Goal: Complete application form

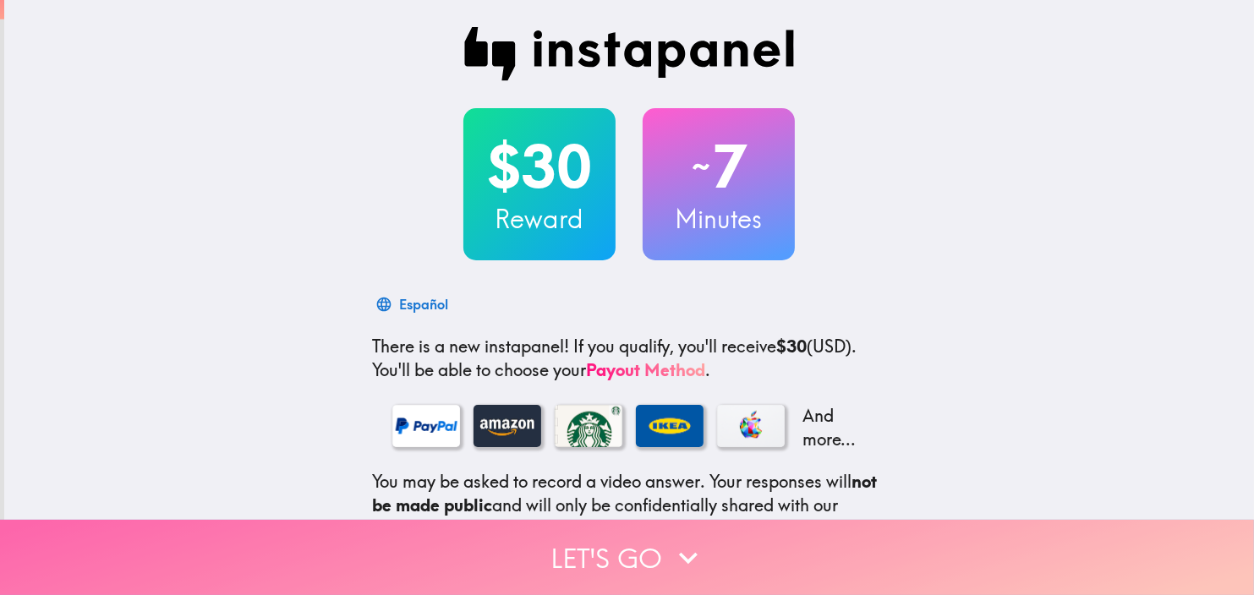
click at [679, 542] on icon "button" at bounding box center [688, 557] width 37 height 37
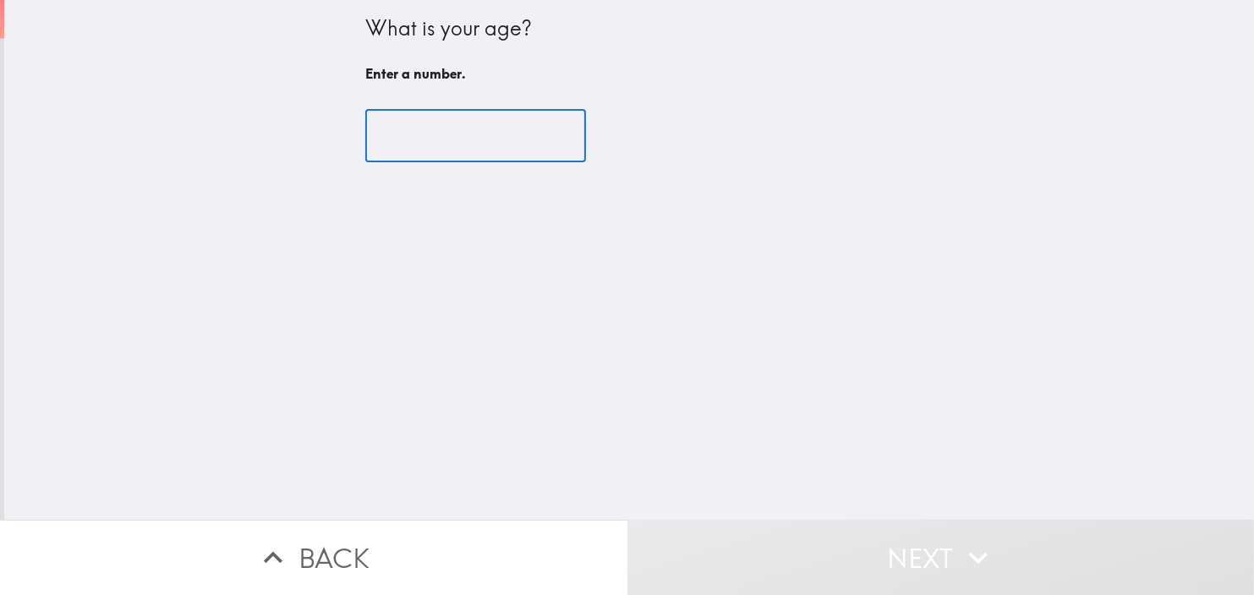
click at [393, 150] on input "number" at bounding box center [475, 136] width 221 height 52
click at [544, 148] on input "number" at bounding box center [475, 136] width 221 height 52
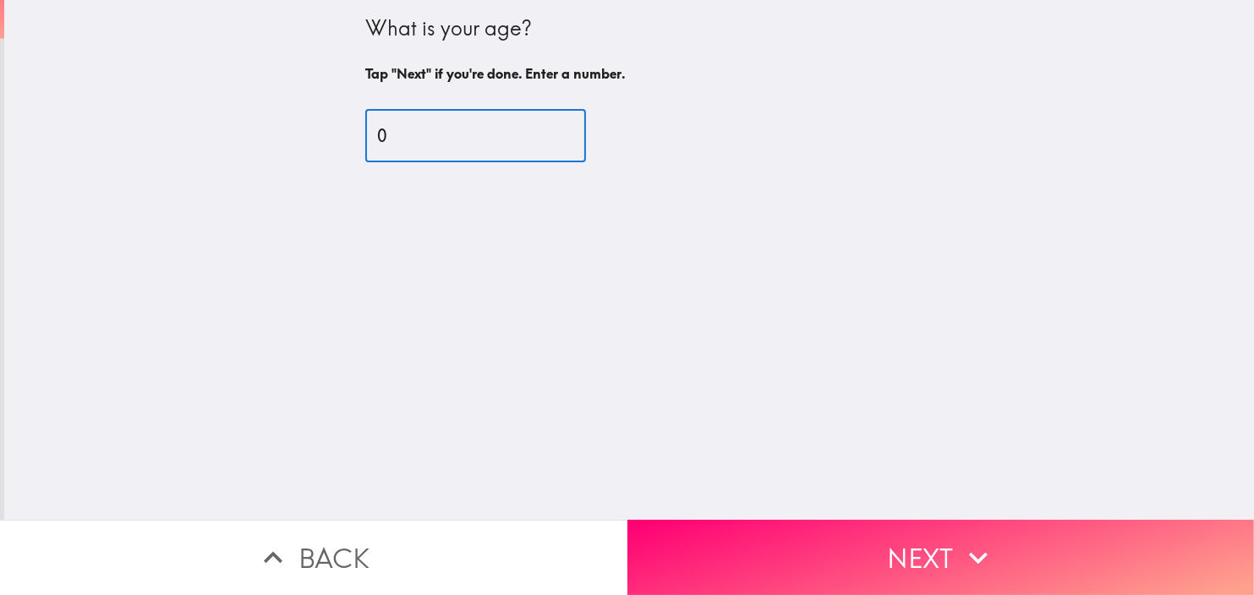
click at [542, 141] on input "0" at bounding box center [475, 136] width 221 height 52
click at [544, 131] on input "50" at bounding box center [475, 136] width 221 height 52
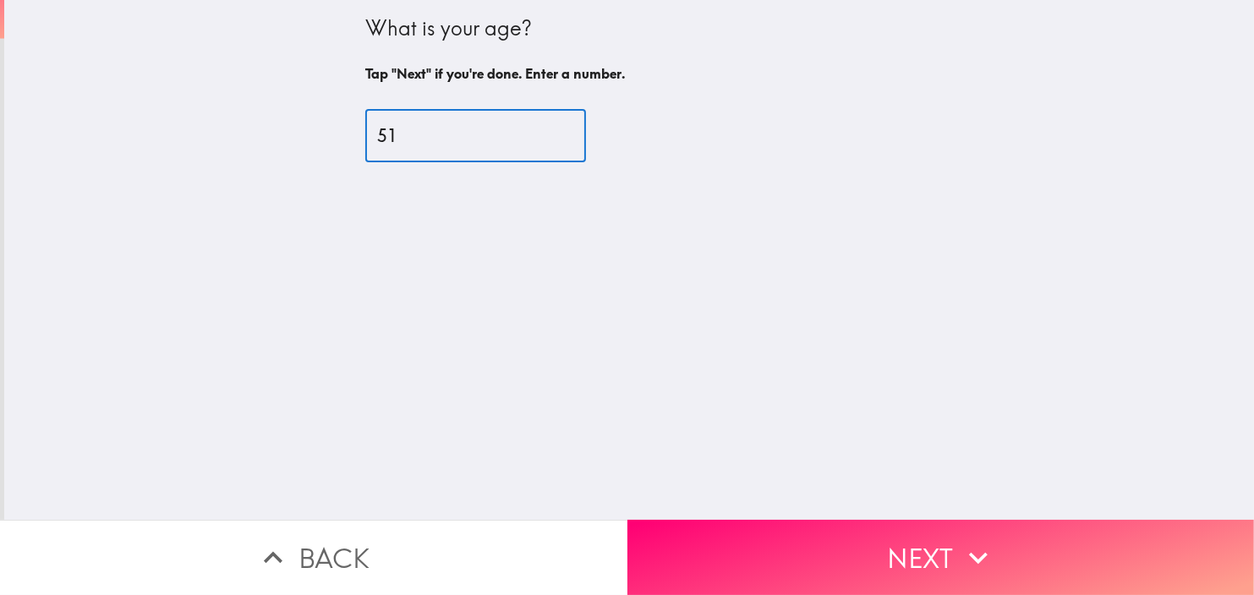
click at [544, 131] on input "51" at bounding box center [475, 136] width 221 height 52
type input "52"
click at [544, 131] on input "52" at bounding box center [475, 136] width 221 height 52
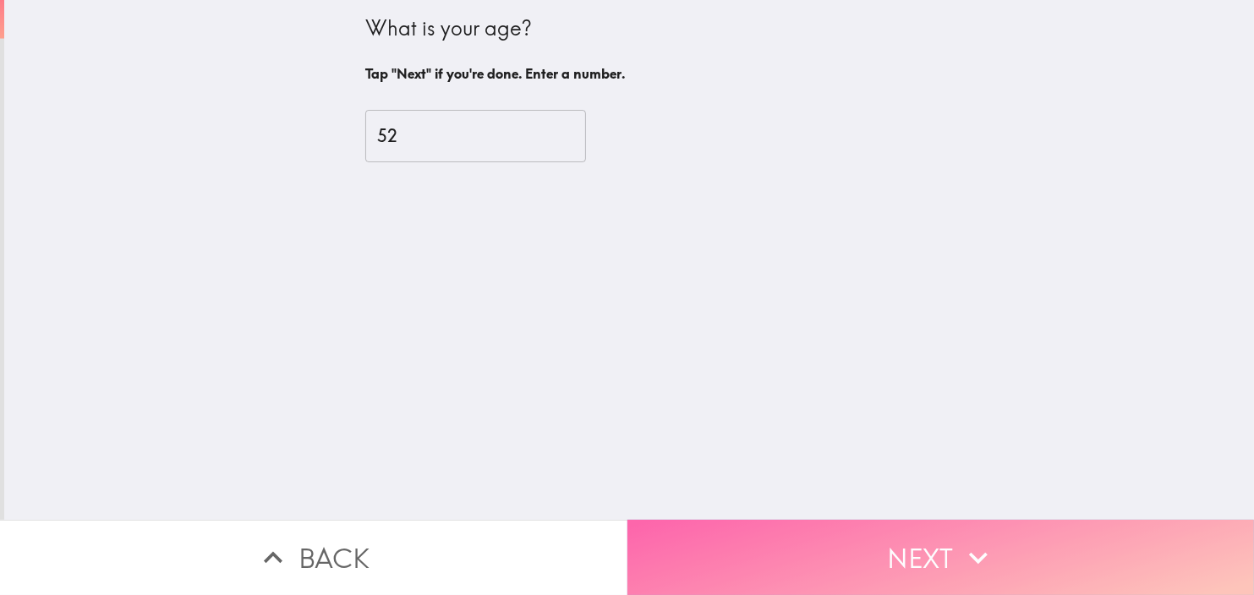
click at [957, 522] on button "Next" at bounding box center [940, 557] width 627 height 75
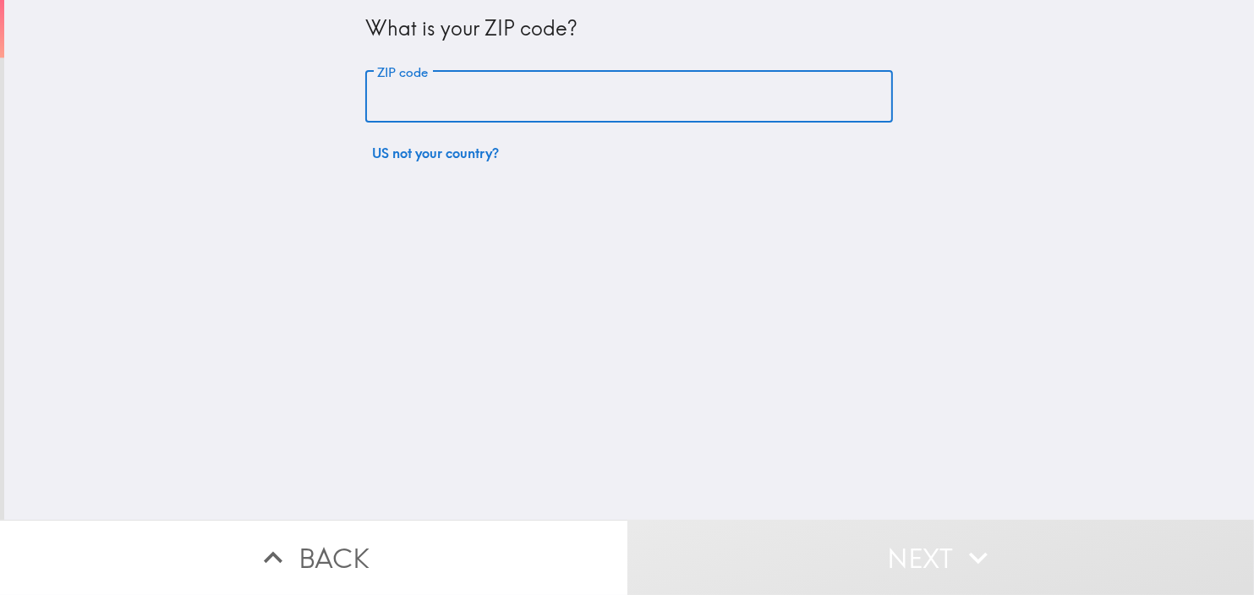
click at [392, 99] on input "ZIP code" at bounding box center [629, 97] width 528 height 52
type input "35810"
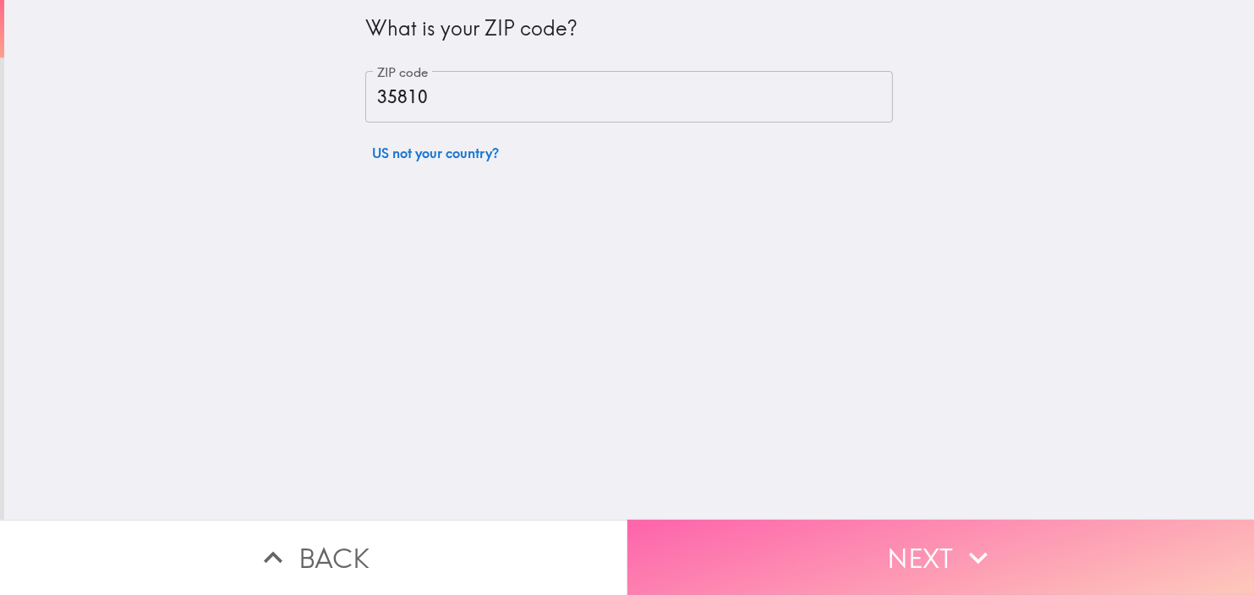
click at [931, 568] on button "Next" at bounding box center [940, 557] width 627 height 75
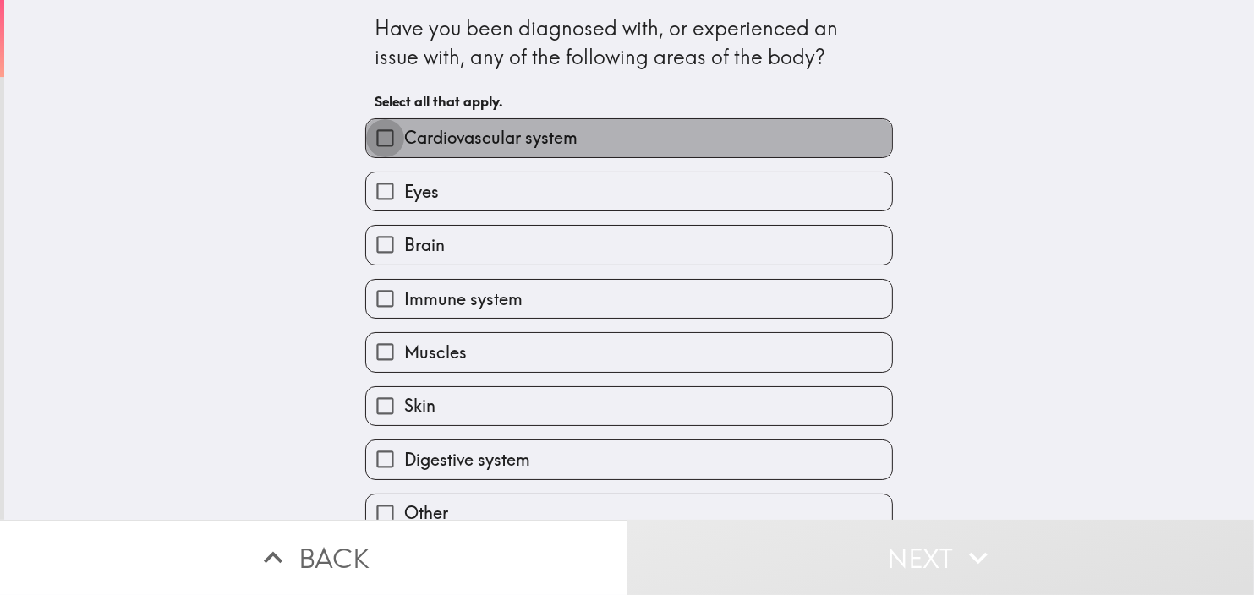
click at [370, 139] on input "Cardiovascular system" at bounding box center [385, 138] width 38 height 38
checkbox input "true"
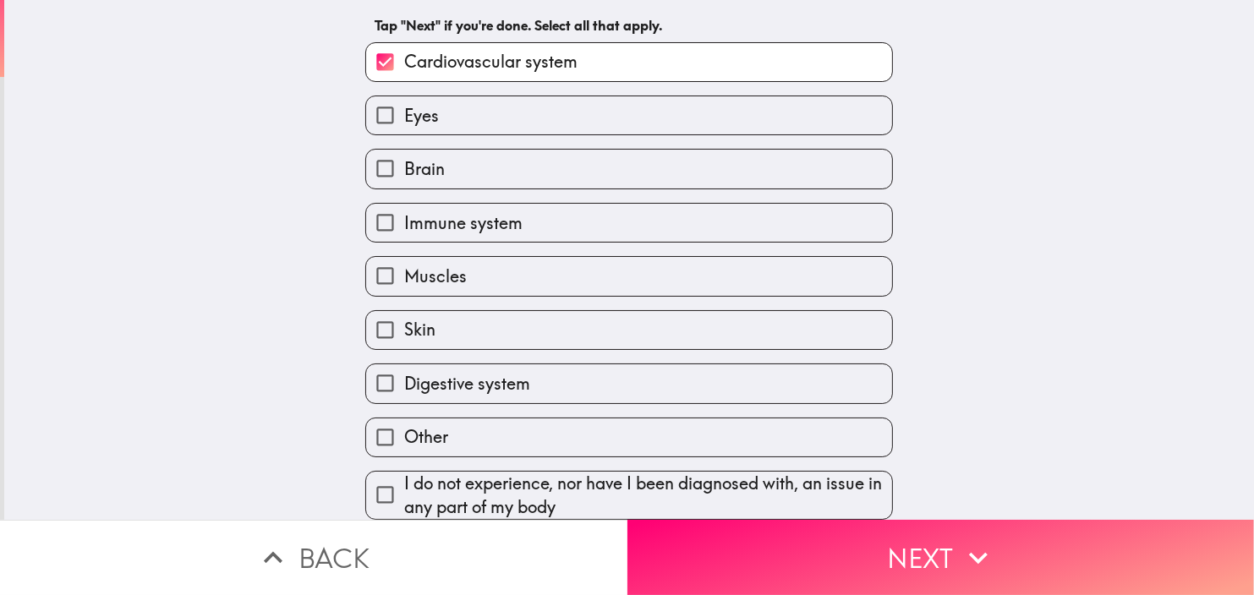
scroll to position [85, 0]
click at [947, 544] on button "Next" at bounding box center [940, 557] width 627 height 75
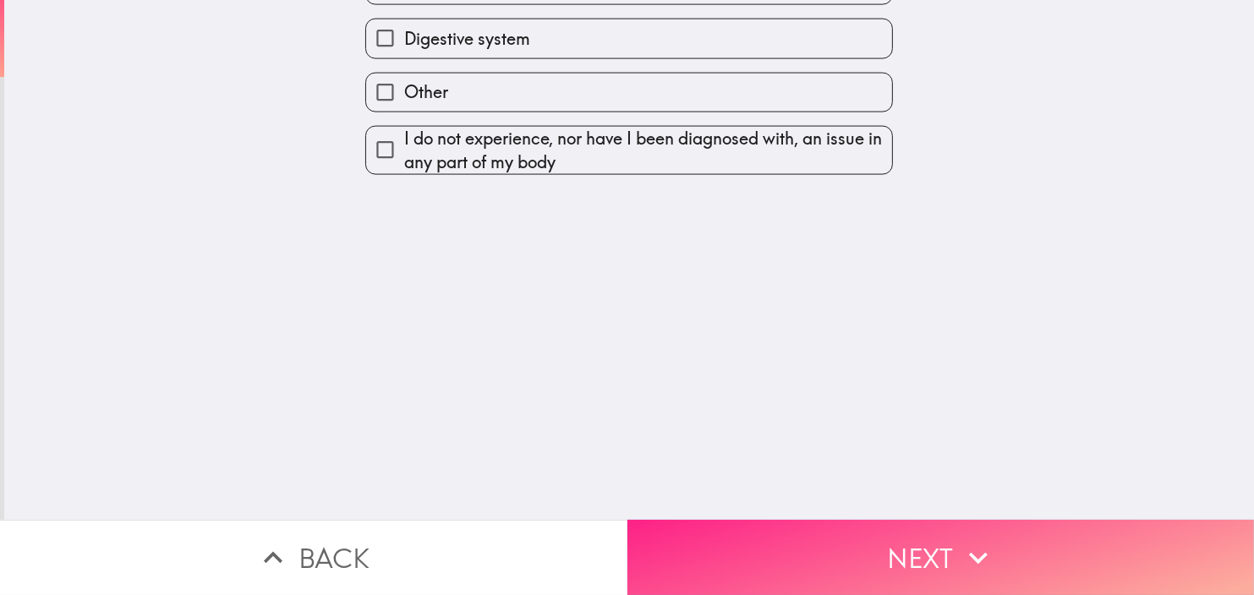
scroll to position [0, 0]
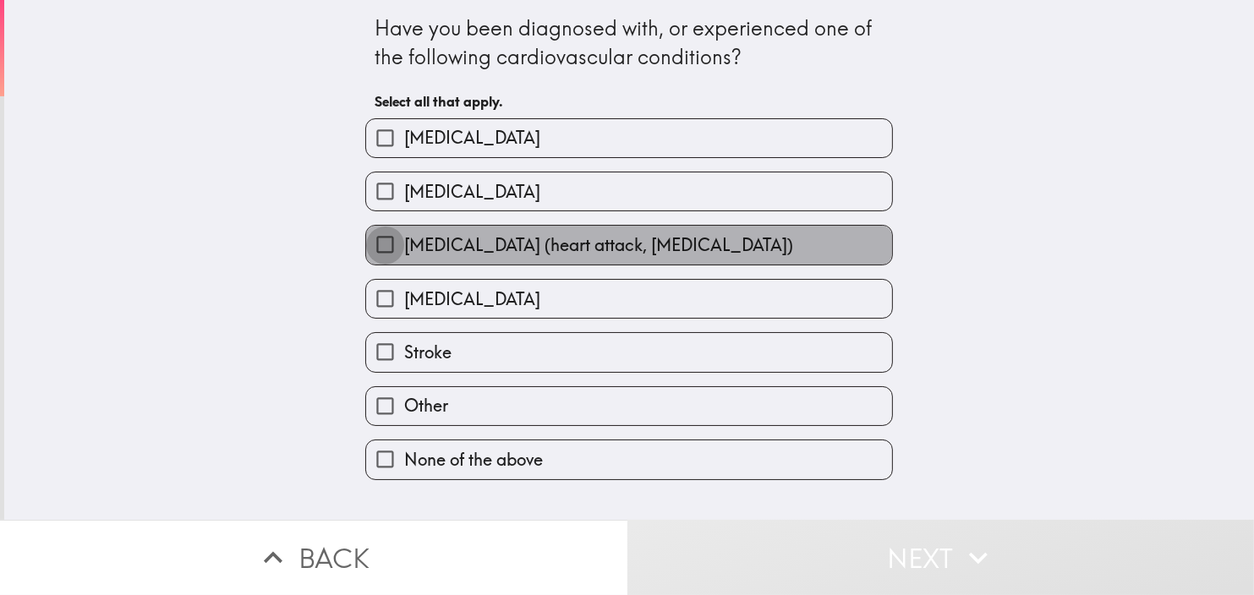
click at [379, 249] on input "[MEDICAL_DATA] (heart attack, [MEDICAL_DATA])" at bounding box center [385, 245] width 38 height 38
checkbox input "true"
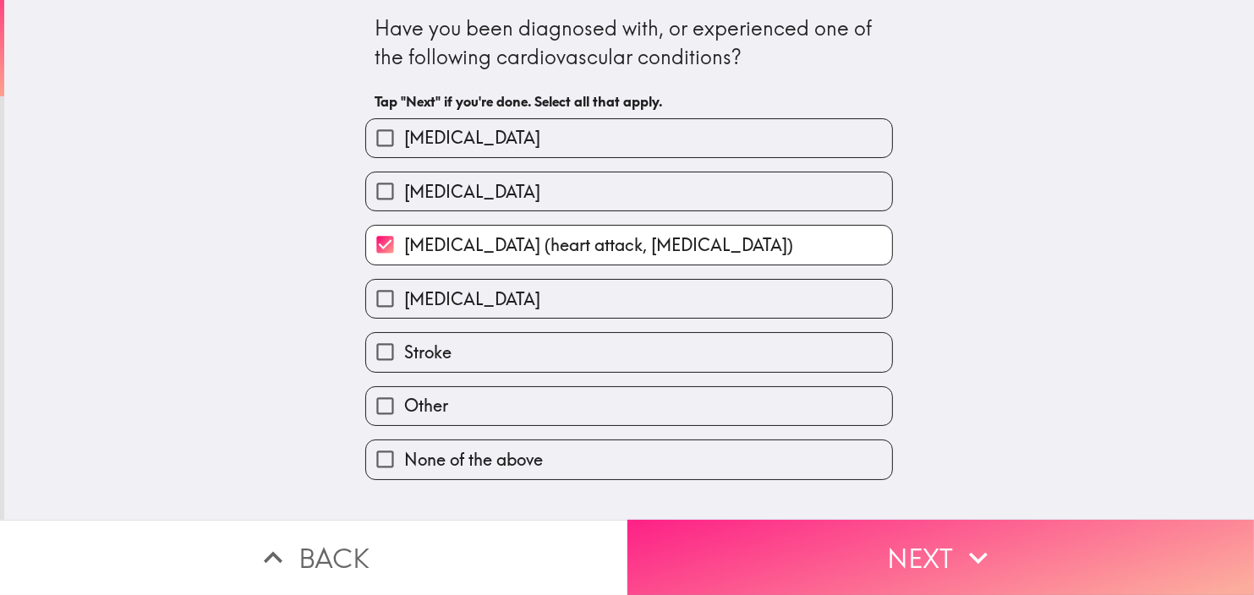
click at [996, 541] on button "Next" at bounding box center [940, 557] width 627 height 75
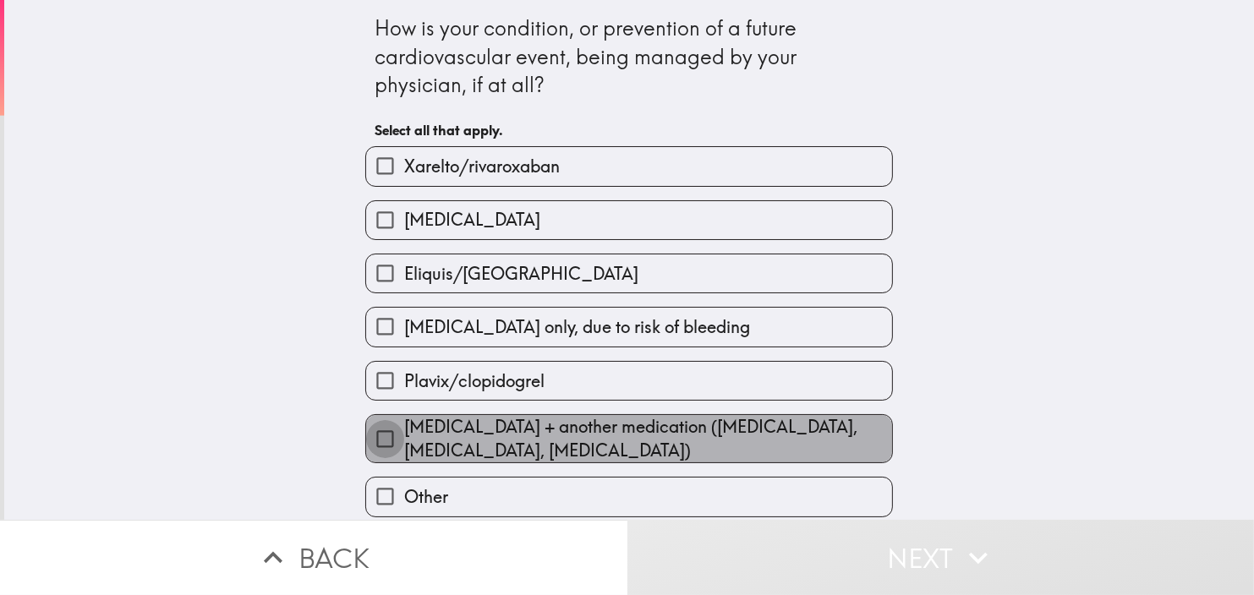
click at [374, 435] on input "[MEDICAL_DATA] + another medication ([MEDICAL_DATA], [MEDICAL_DATA], [MEDICAL_D…" at bounding box center [385, 439] width 38 height 38
checkbox input "true"
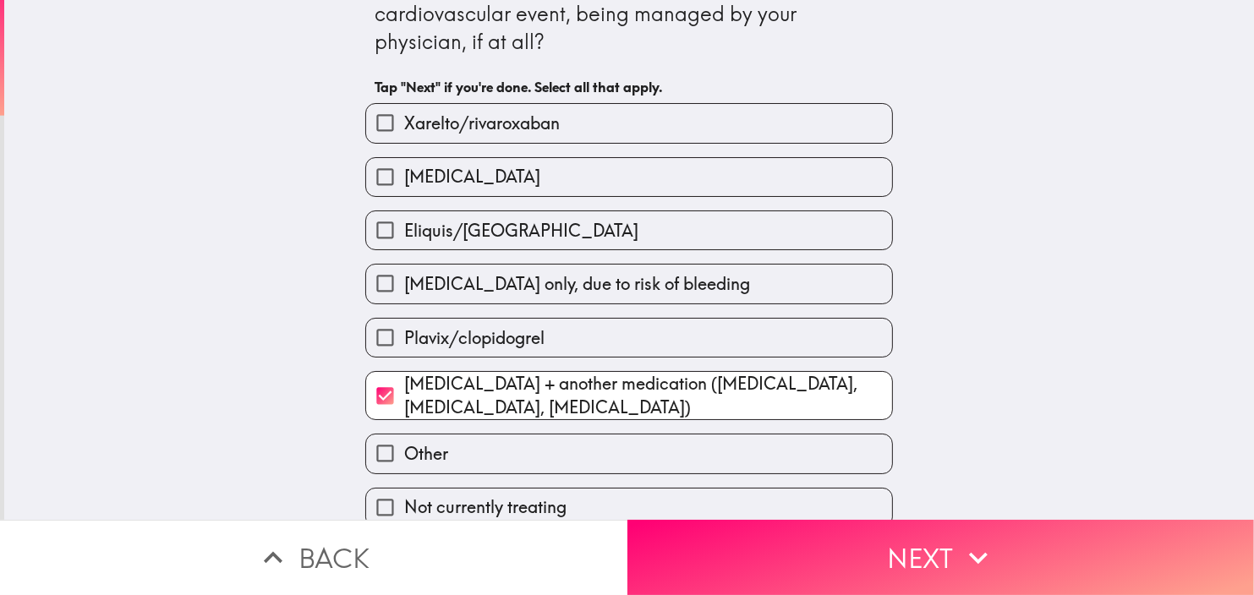
scroll to position [61, 0]
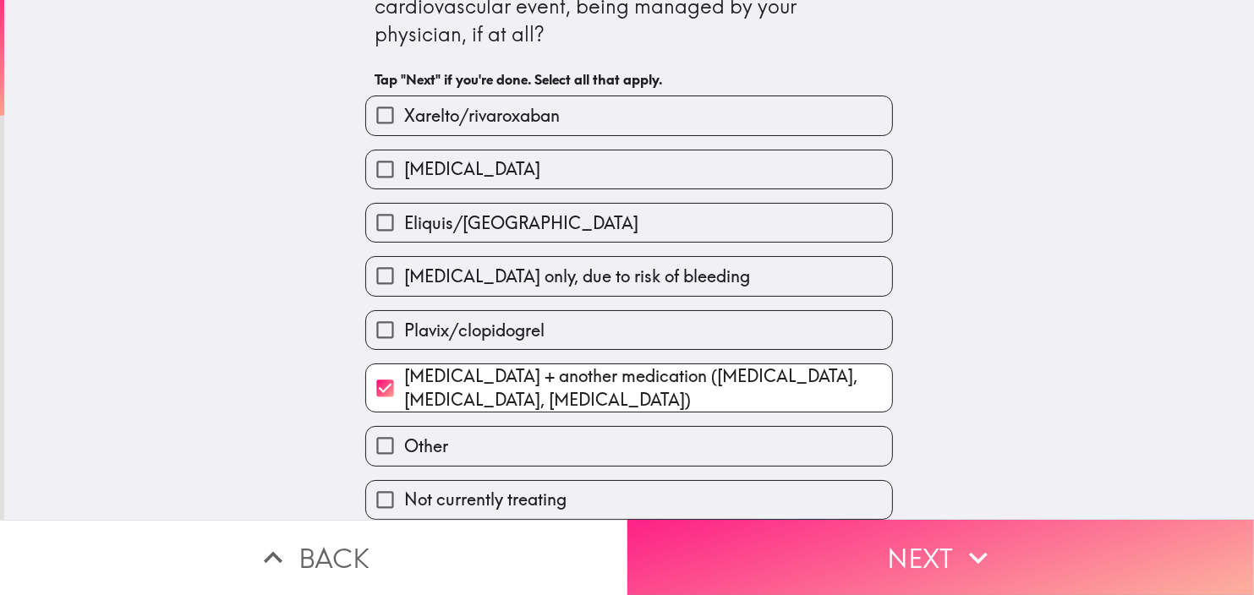
click at [946, 535] on button "Next" at bounding box center [940, 557] width 627 height 75
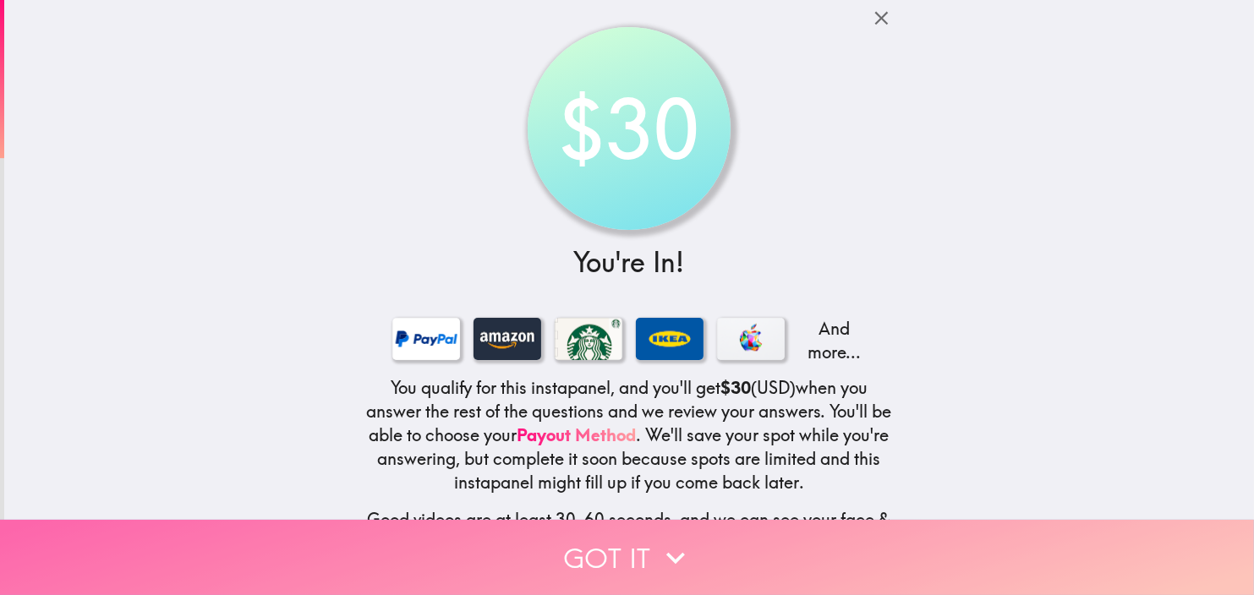
click at [662, 544] on icon "button" at bounding box center [675, 557] width 37 height 37
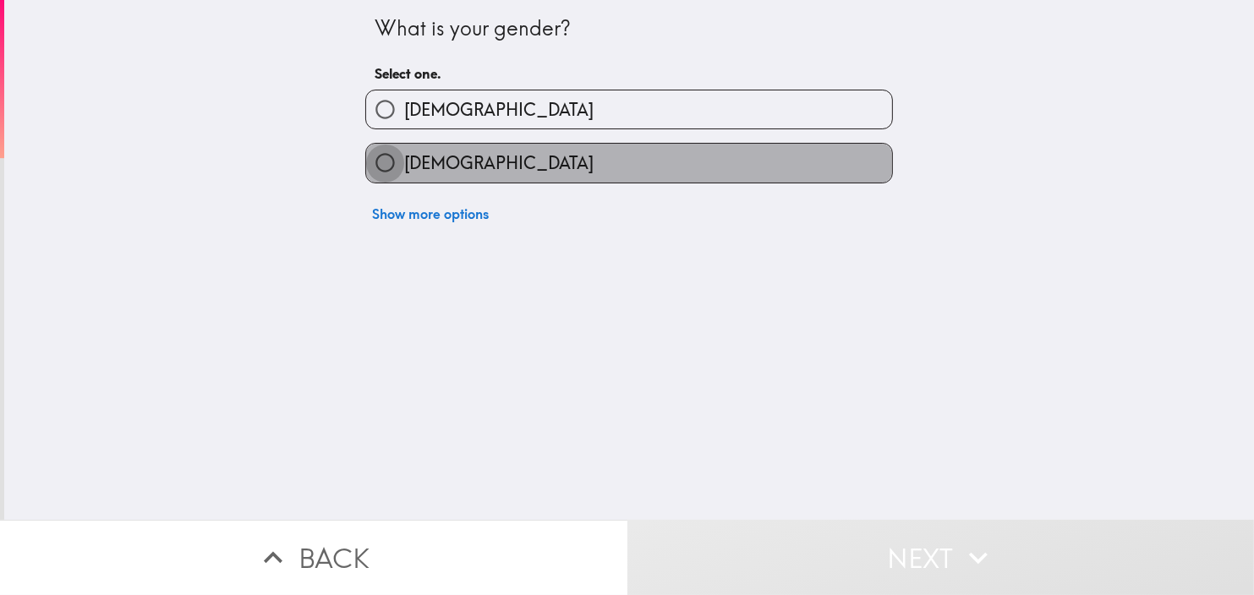
click at [366, 167] on input "[DEMOGRAPHIC_DATA]" at bounding box center [385, 163] width 38 height 38
radio input "true"
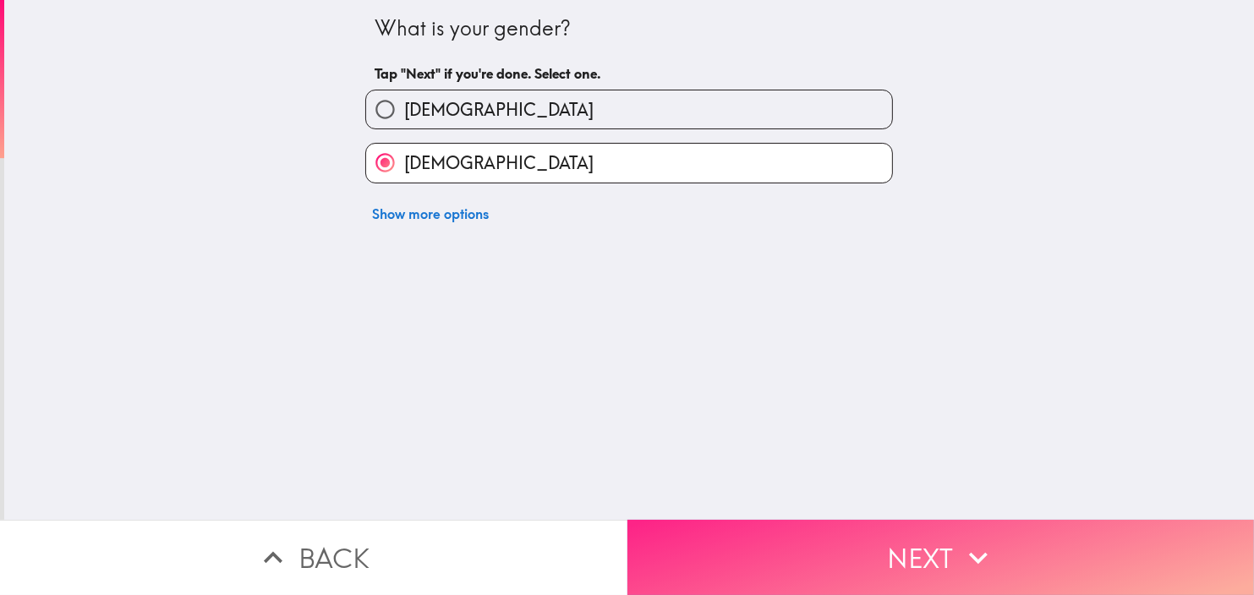
click at [905, 527] on button "Next" at bounding box center [940, 557] width 627 height 75
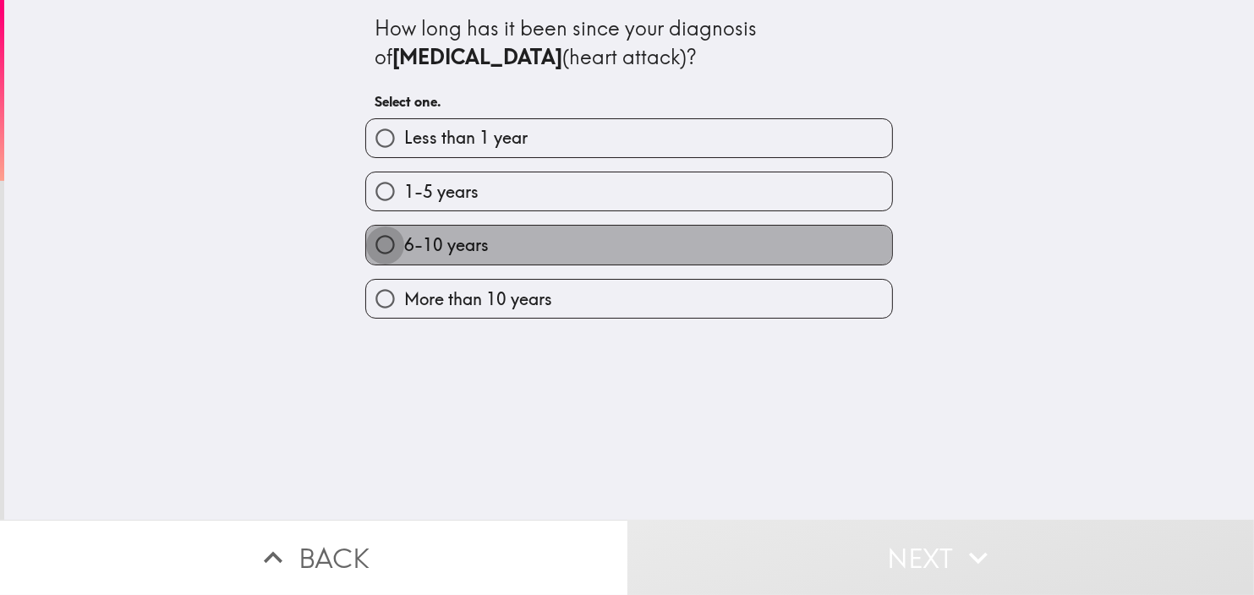
click at [369, 243] on input "6-10 years" at bounding box center [385, 245] width 38 height 38
radio input "true"
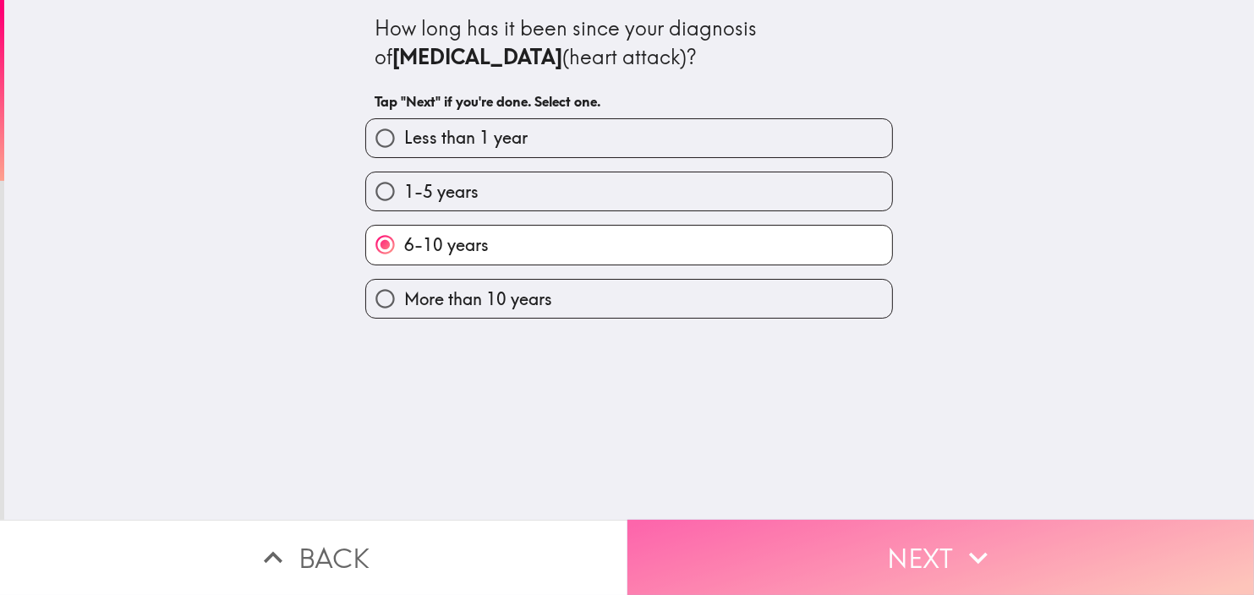
click at [982, 544] on icon "button" at bounding box center [978, 557] width 37 height 37
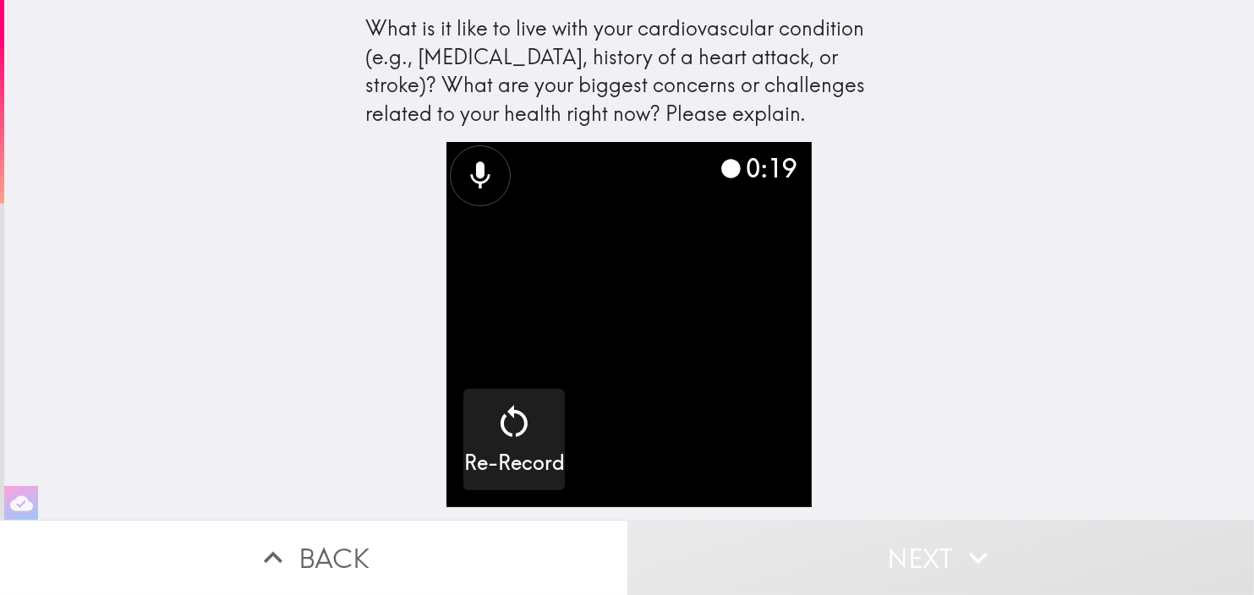
click at [471, 167] on icon at bounding box center [480, 175] width 19 height 27
click at [465, 180] on icon at bounding box center [480, 176] width 34 height 34
click at [618, 330] on video "button" at bounding box center [628, 324] width 365 height 365
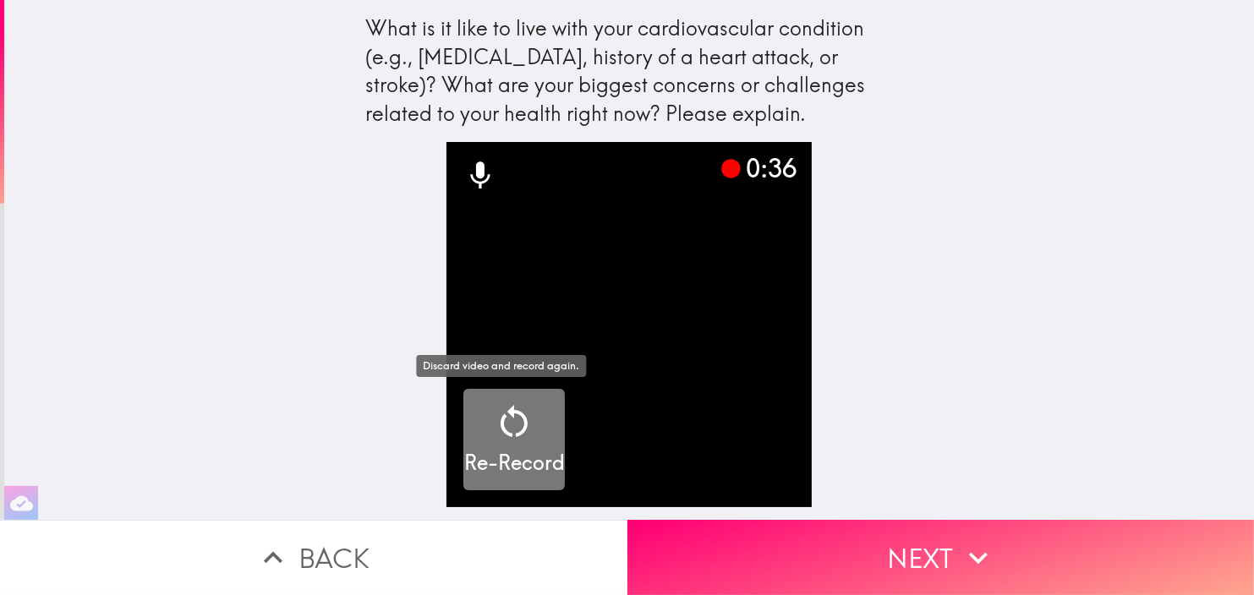
click at [491, 464] on h5 "Re-Record" at bounding box center [514, 463] width 101 height 29
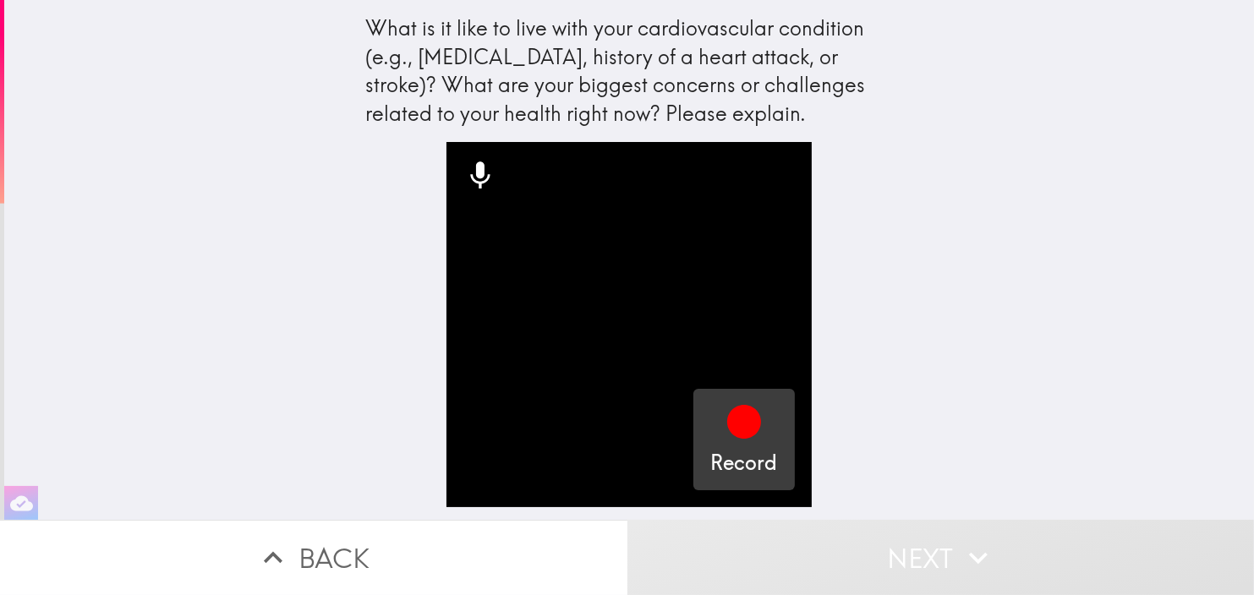
click at [728, 428] on icon "button" at bounding box center [744, 422] width 34 height 34
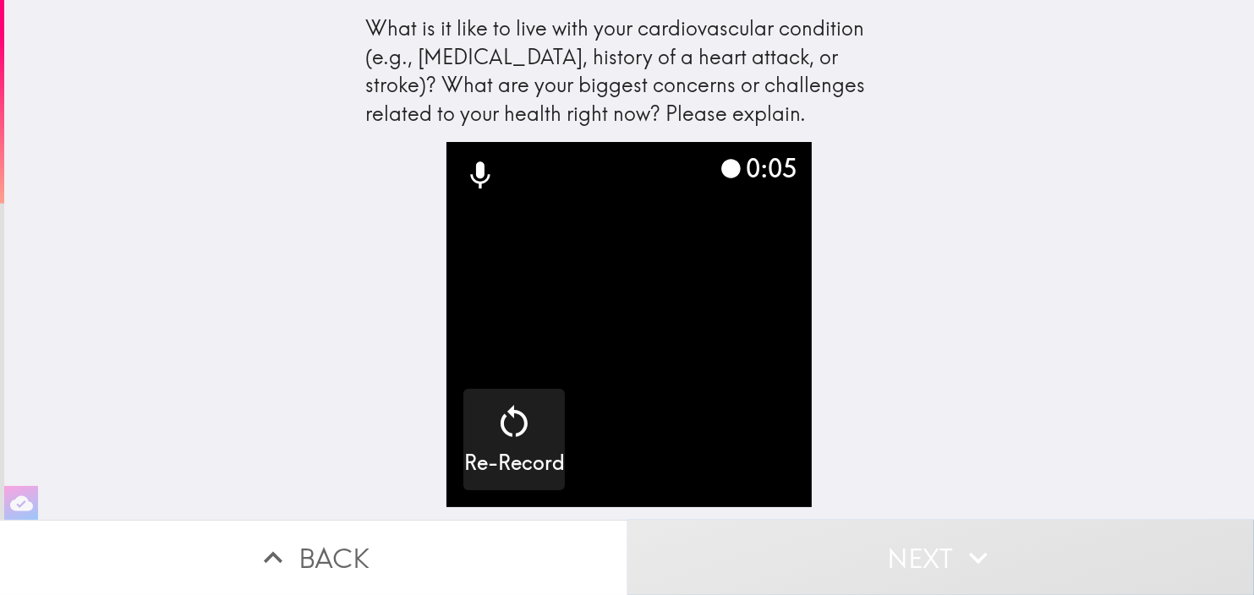
click at [922, 554] on button "Next" at bounding box center [940, 557] width 627 height 75
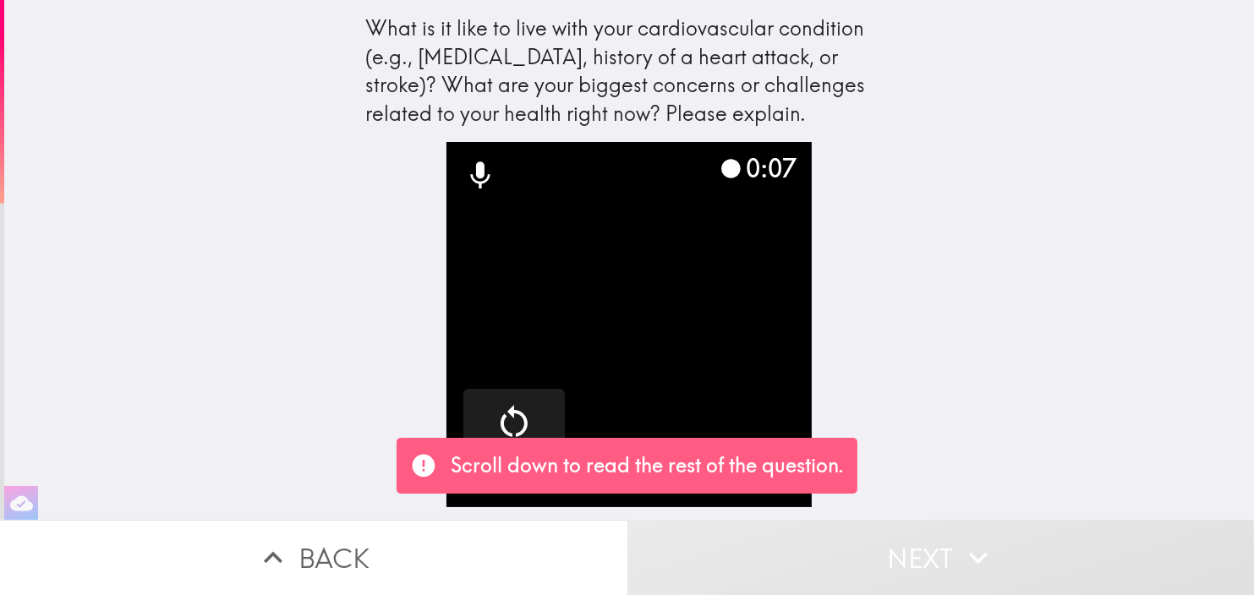
click at [920, 394] on div "What is it like to live with your cardiovascular condition (e.g., [MEDICAL_DATA…" at bounding box center [628, 260] width 1249 height 520
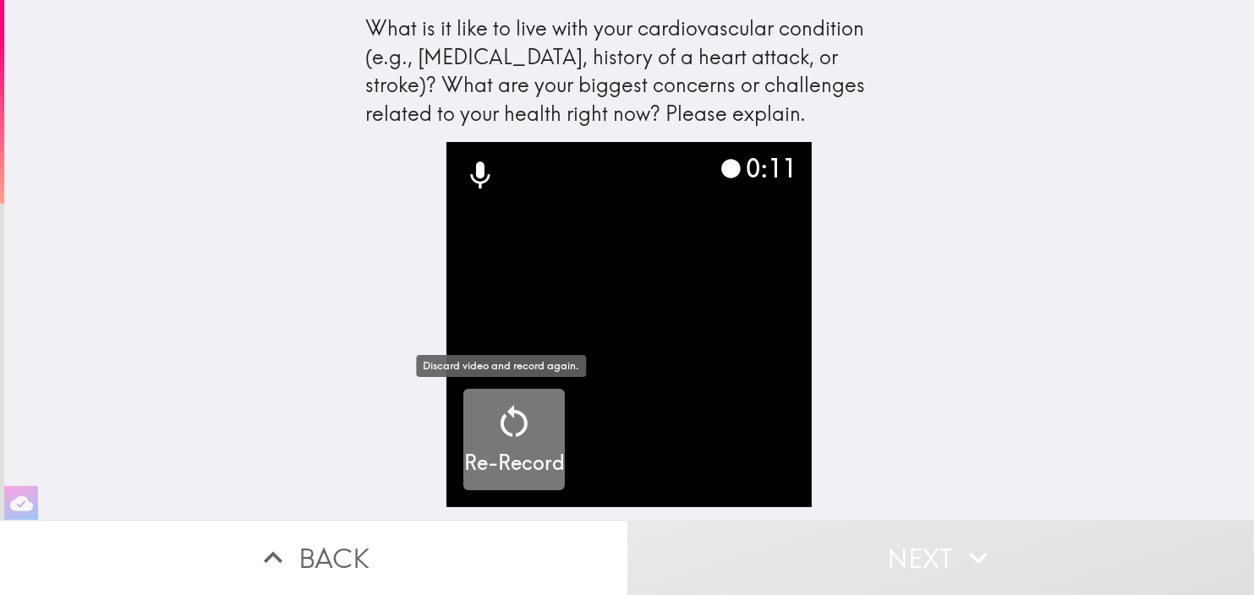
click at [504, 416] on icon "button" at bounding box center [514, 422] width 41 height 41
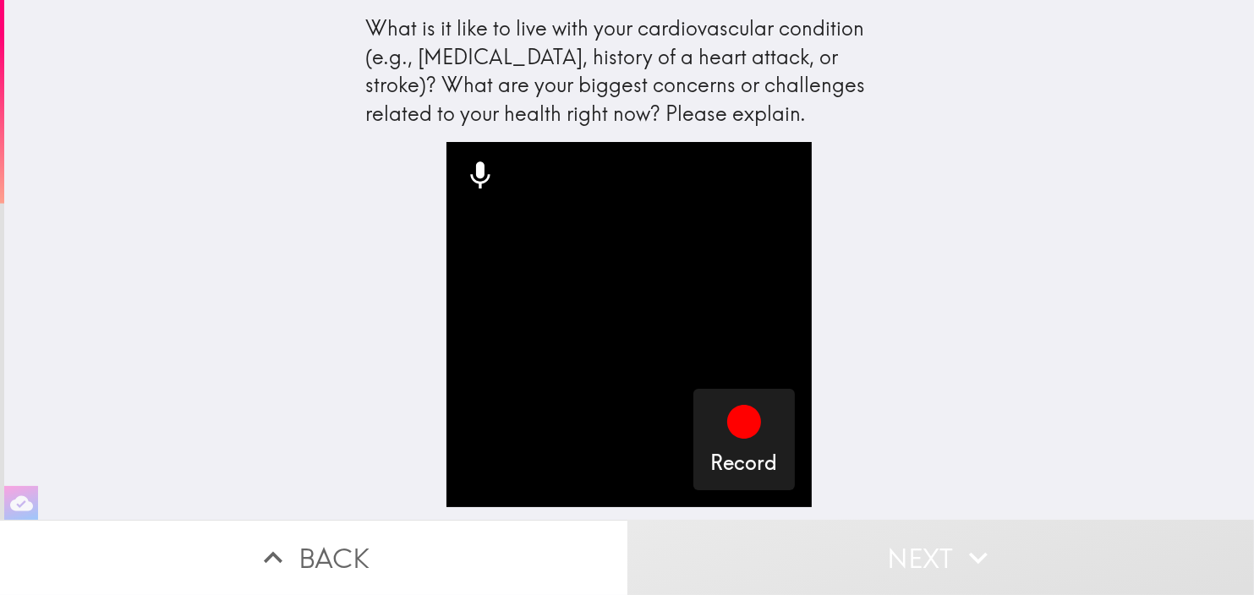
click at [471, 174] on icon at bounding box center [480, 175] width 19 height 27
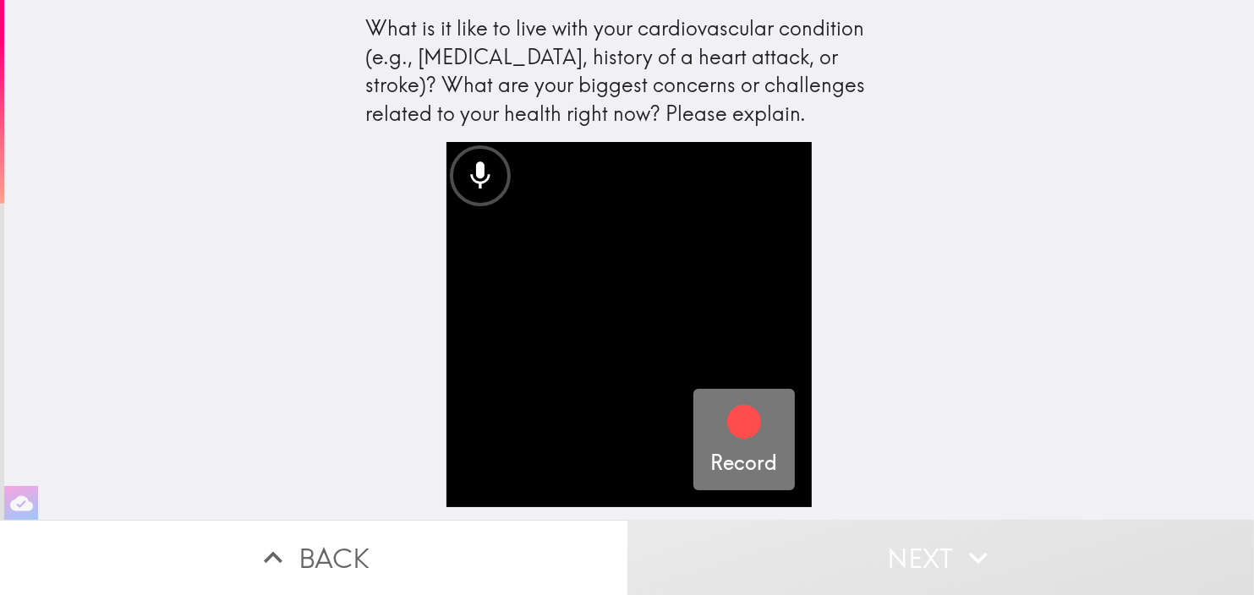
click at [735, 428] on icon "button" at bounding box center [744, 422] width 34 height 34
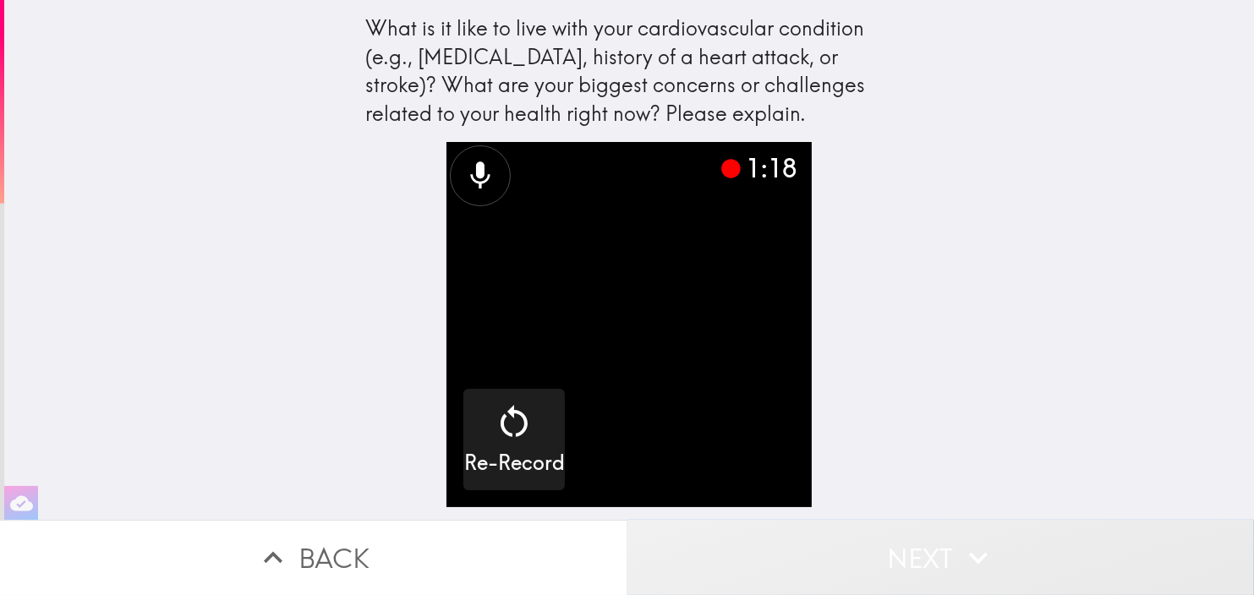
click at [939, 546] on button "Next" at bounding box center [940, 557] width 627 height 75
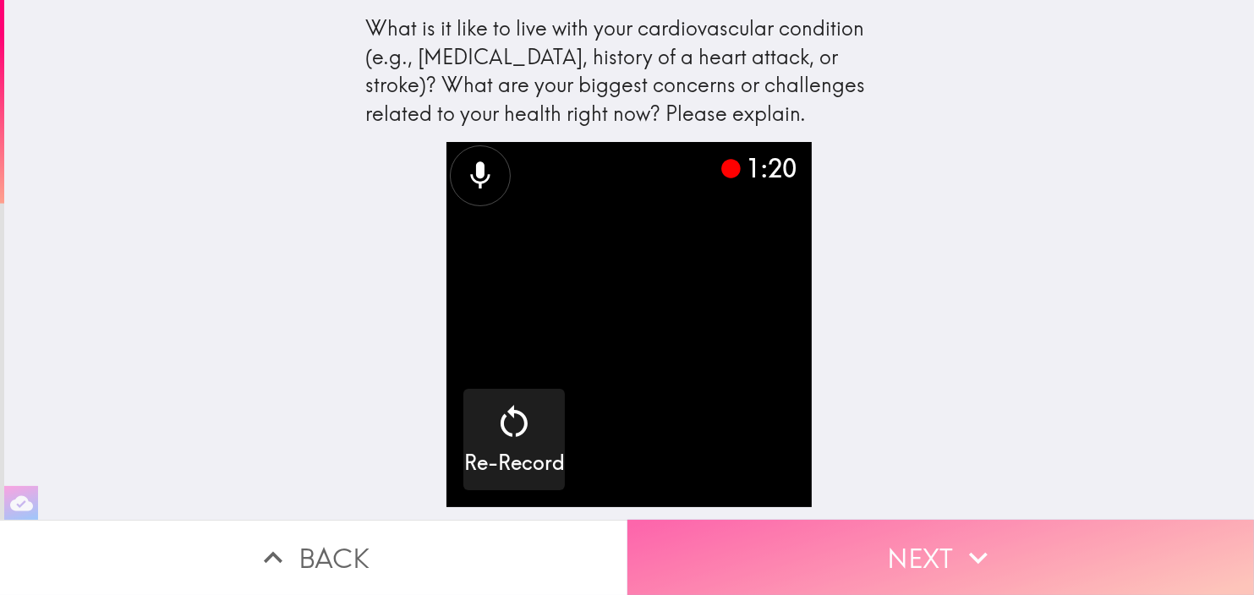
click at [952, 540] on button "Next" at bounding box center [940, 557] width 627 height 75
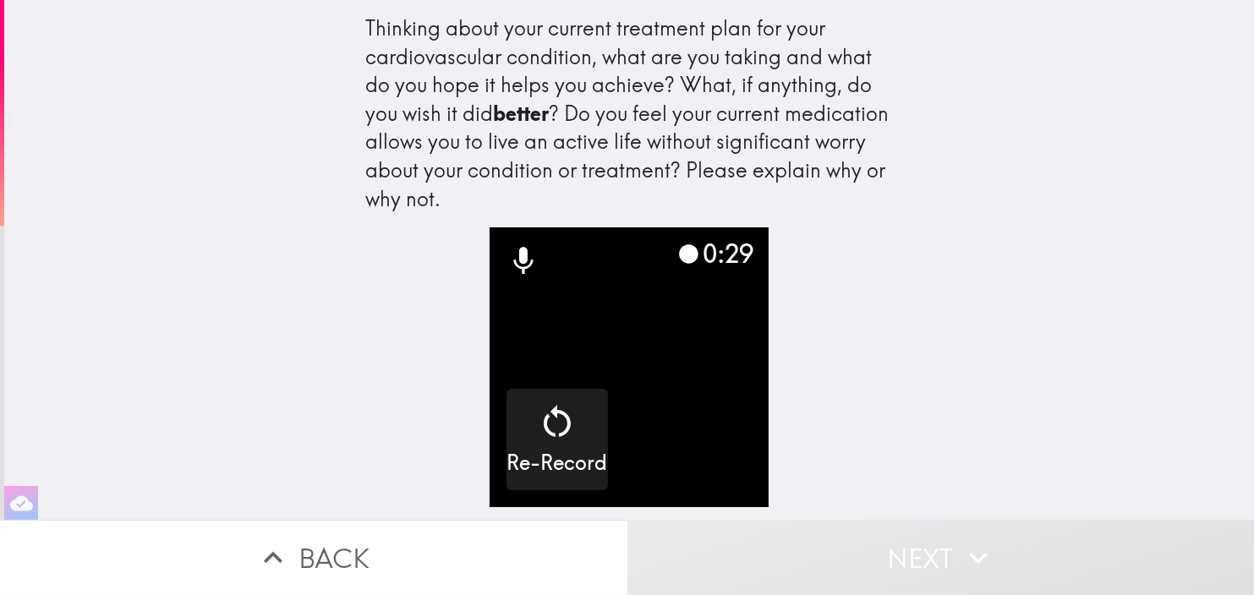
click at [677, 394] on video "button" at bounding box center [629, 367] width 280 height 280
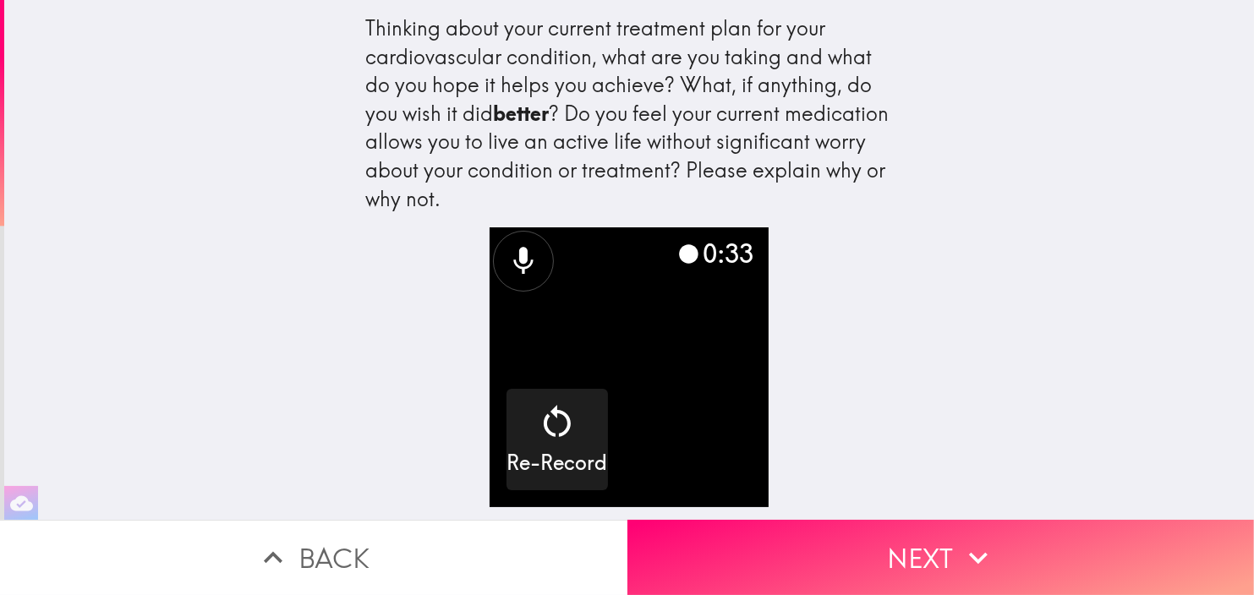
click at [513, 263] on icon at bounding box center [522, 260] width 19 height 27
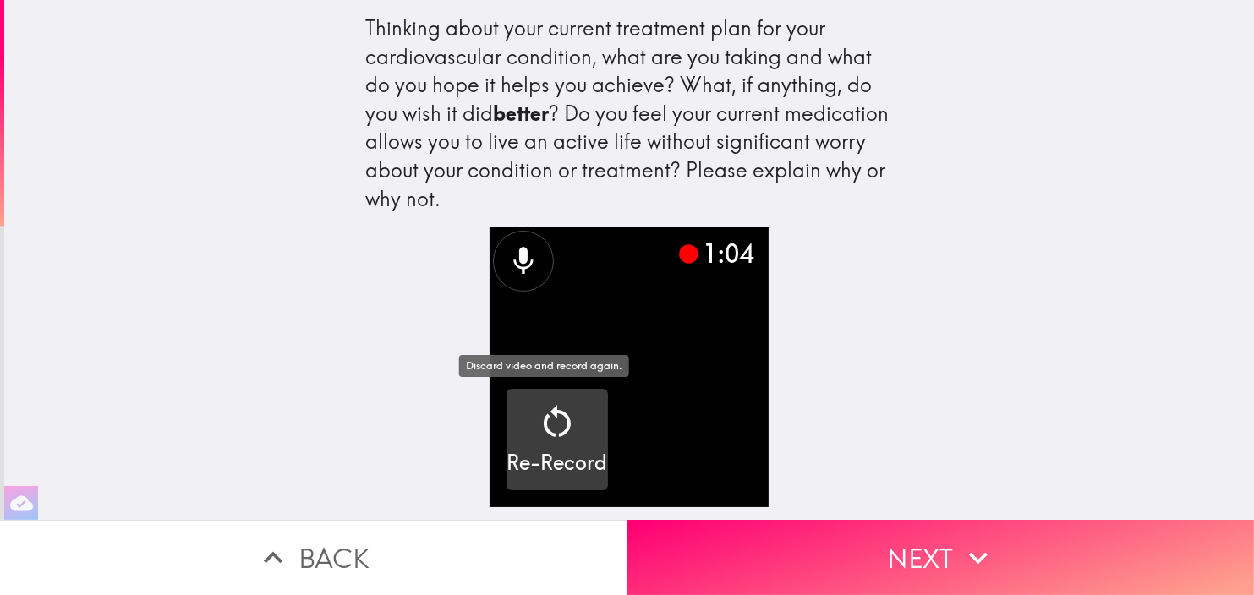
click at [537, 440] on icon "button" at bounding box center [557, 422] width 41 height 41
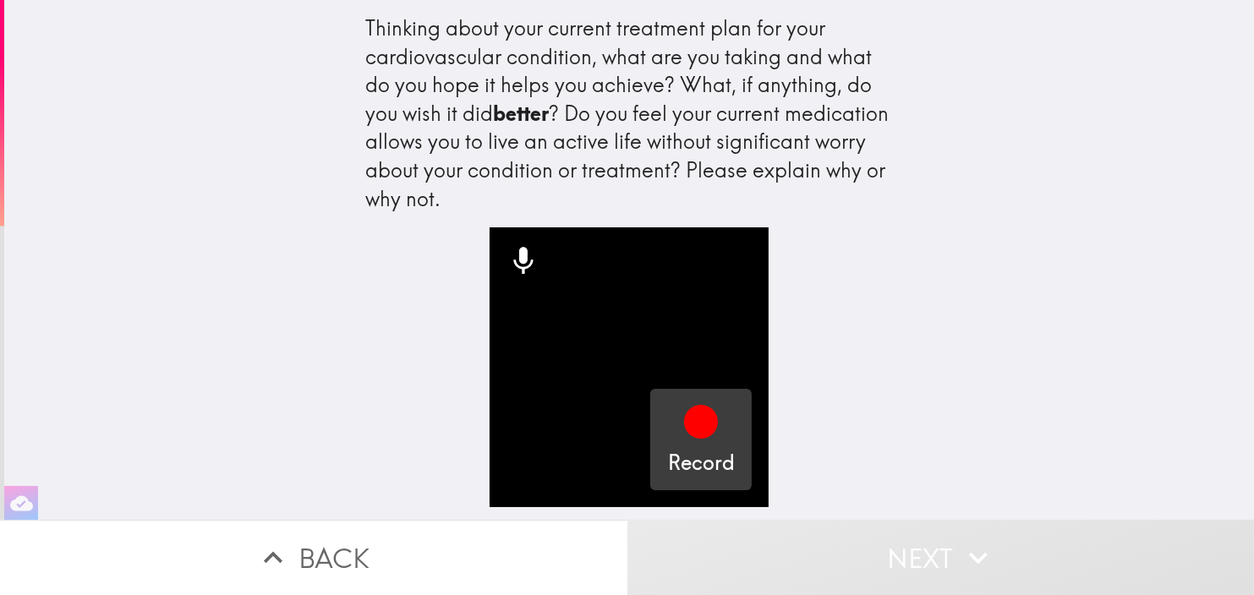
click at [692, 427] on icon "button" at bounding box center [701, 422] width 34 height 34
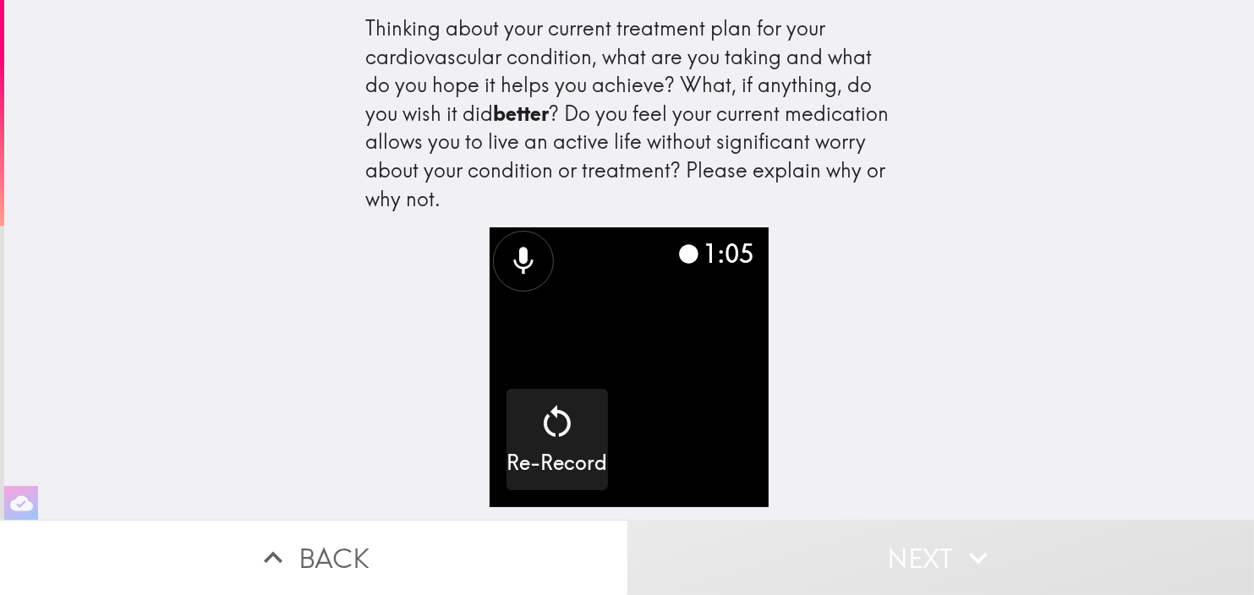
click at [513, 260] on icon at bounding box center [522, 260] width 19 height 27
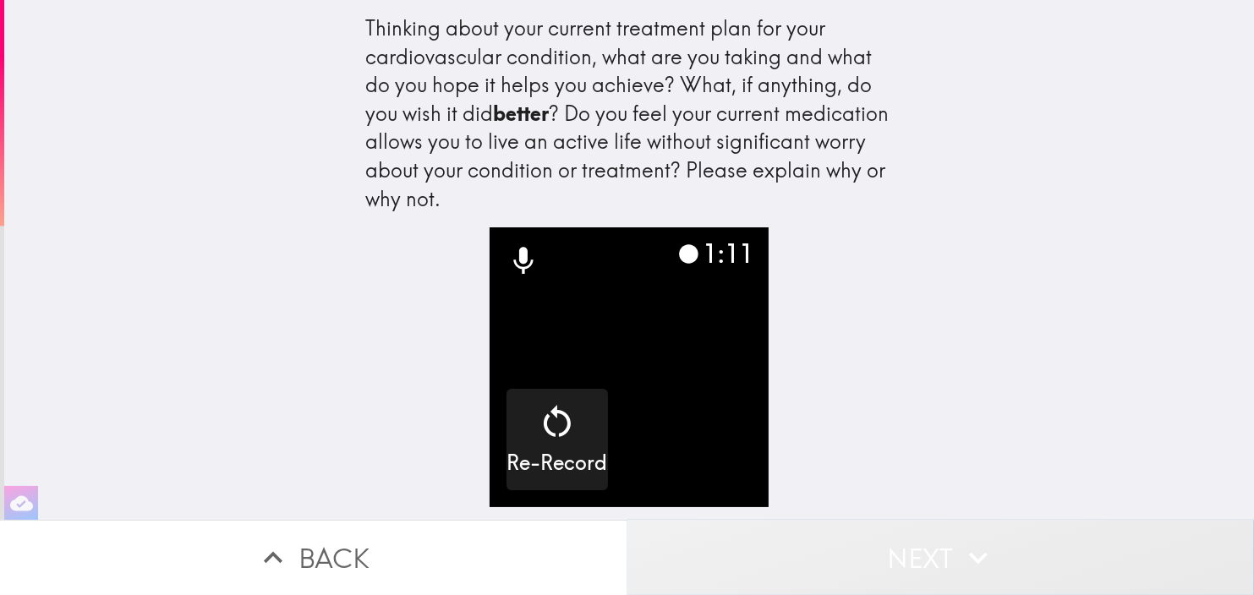
click at [969, 552] on icon "button" at bounding box center [978, 558] width 19 height 12
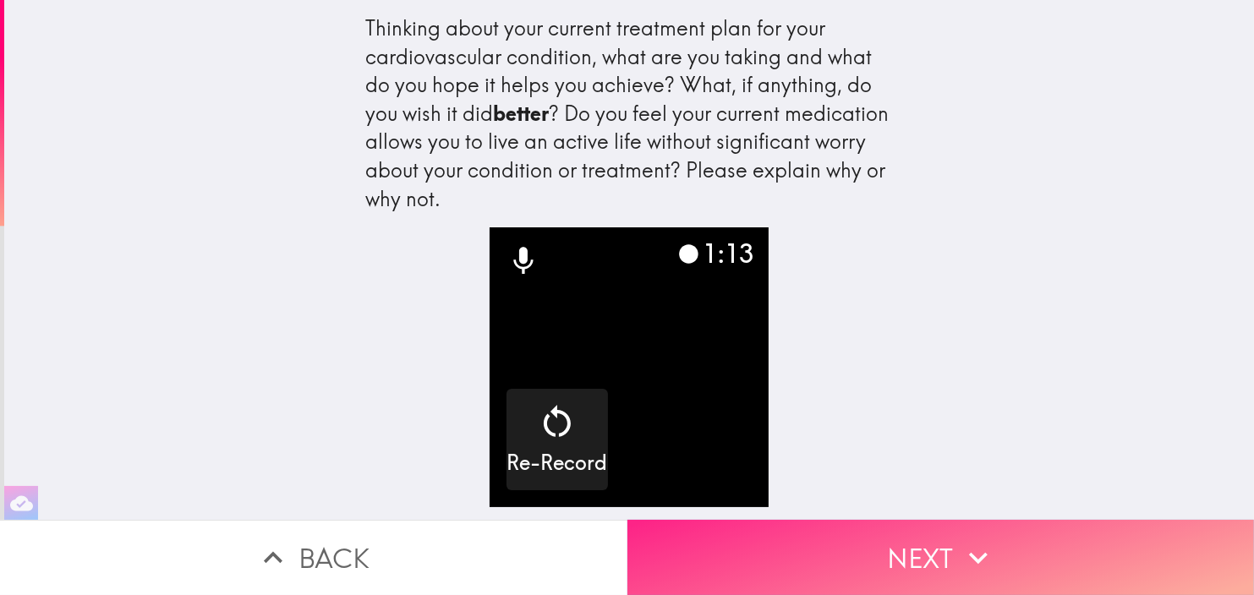
click at [912, 552] on button "Next" at bounding box center [940, 557] width 627 height 75
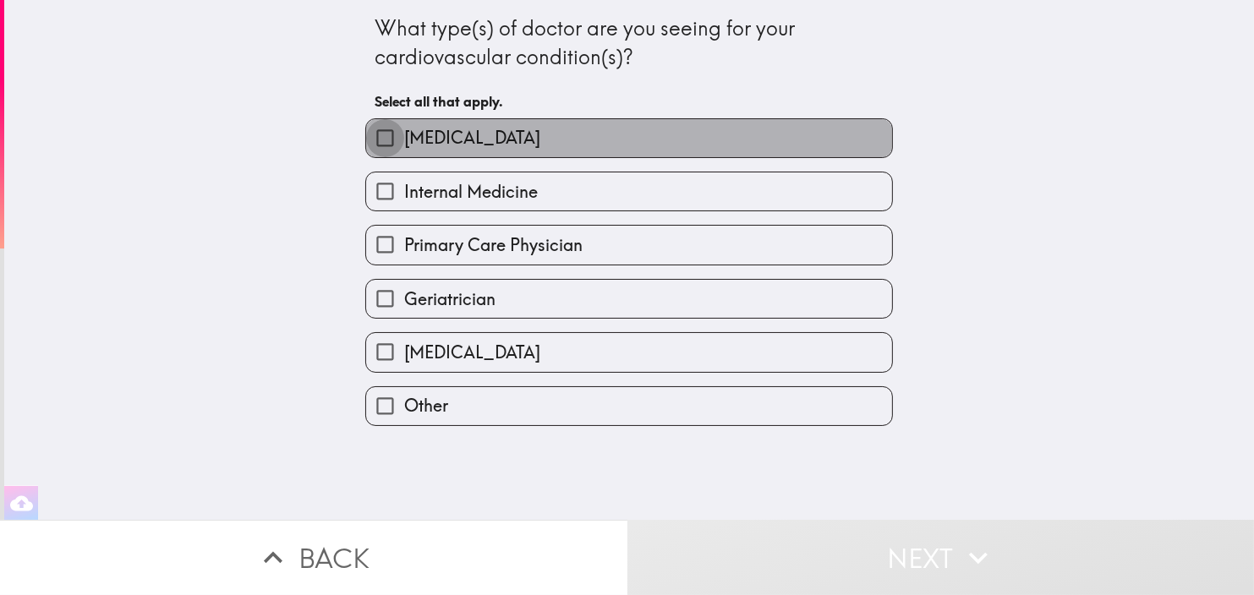
click at [366, 134] on input "[MEDICAL_DATA]" at bounding box center [385, 138] width 38 height 38
checkbox input "true"
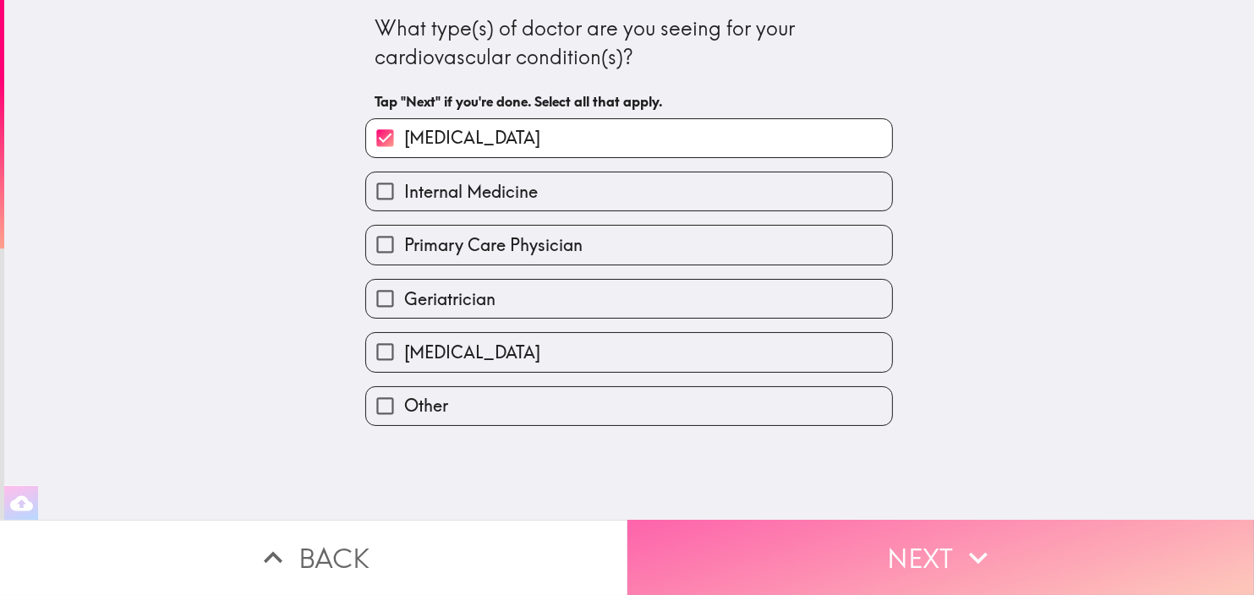
click at [941, 548] on button "Next" at bounding box center [940, 557] width 627 height 75
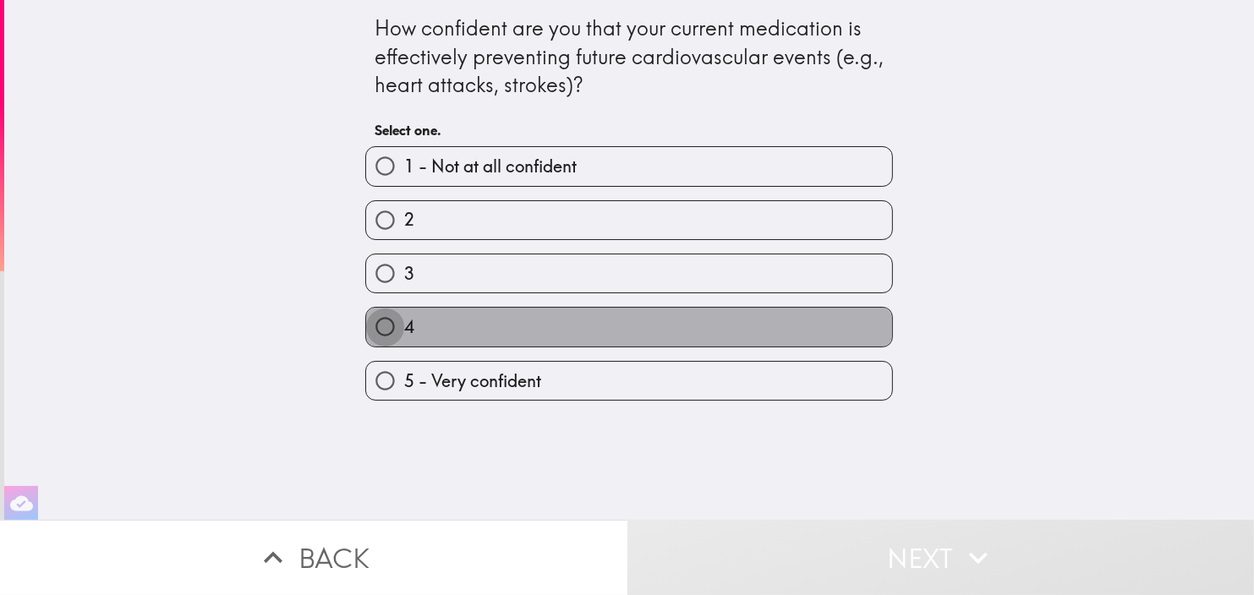
click at [373, 324] on input "4" at bounding box center [385, 327] width 38 height 38
radio input "true"
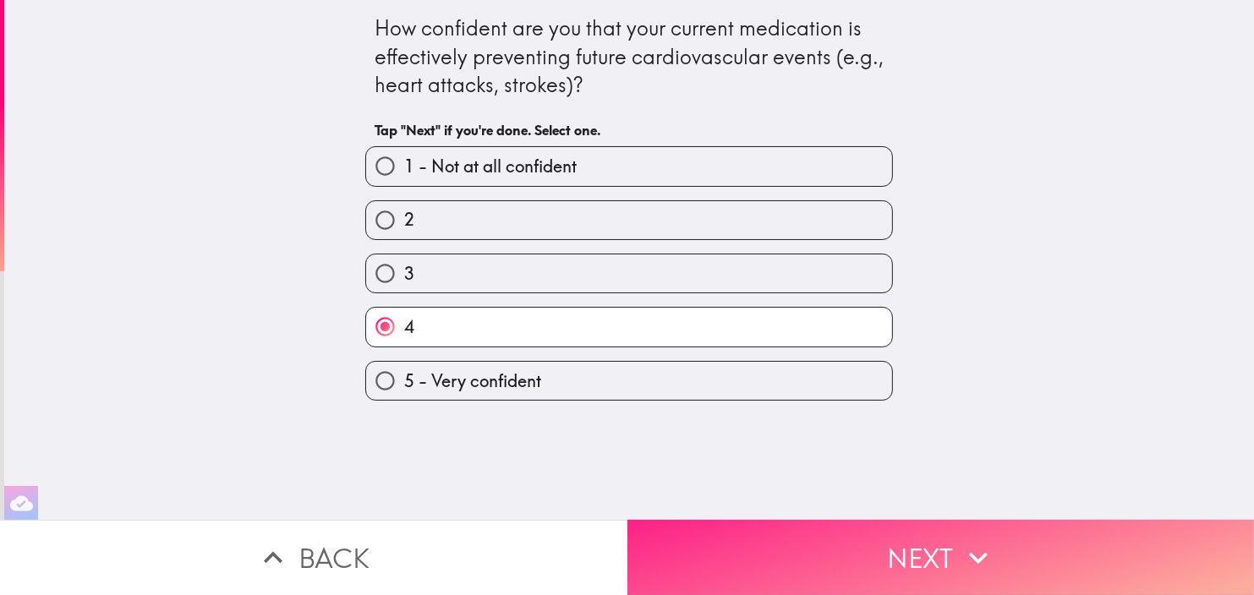
click at [941, 550] on button "Next" at bounding box center [940, 557] width 627 height 75
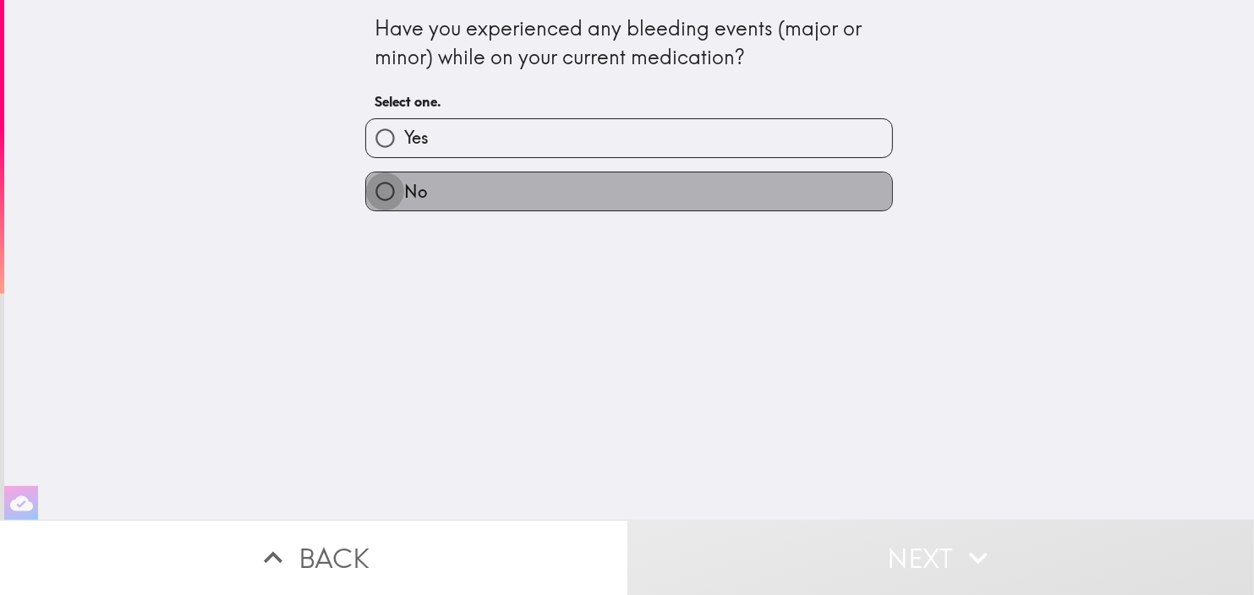
click at [376, 189] on input "No" at bounding box center [385, 191] width 38 height 38
radio input "true"
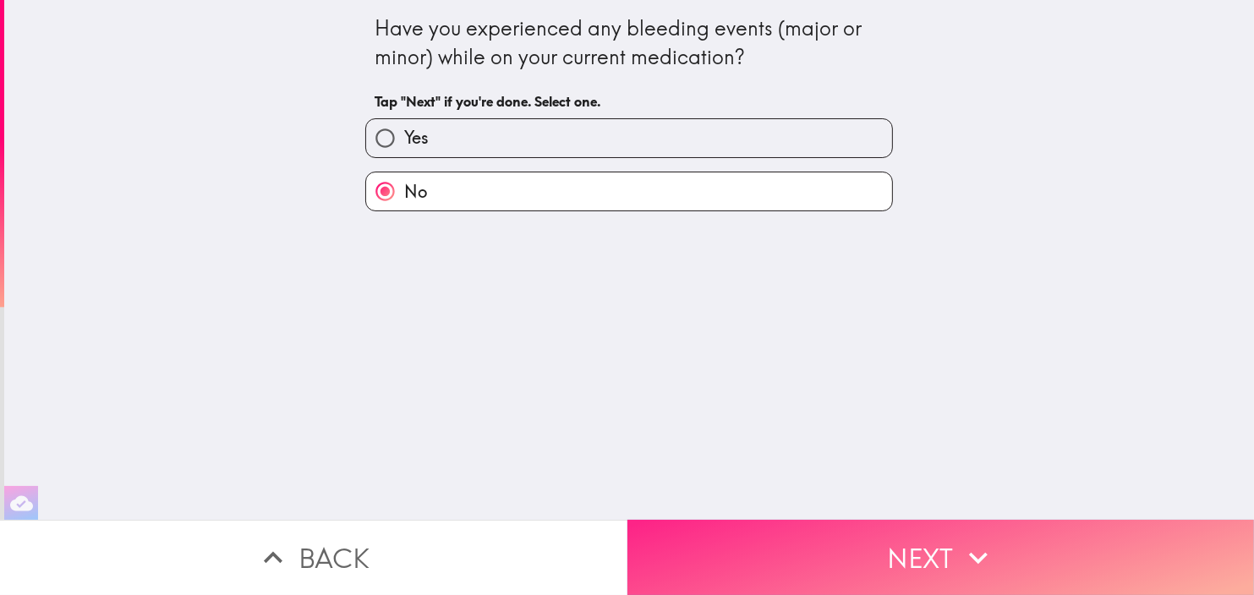
click at [995, 540] on button "Next" at bounding box center [940, 557] width 627 height 75
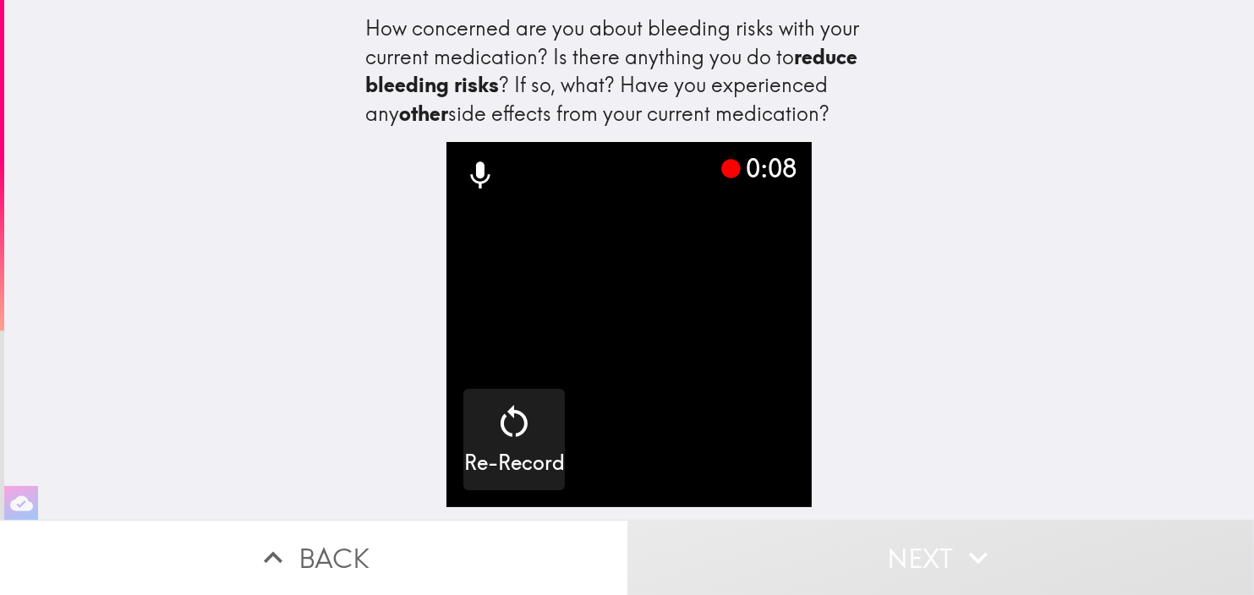
click at [471, 169] on icon at bounding box center [480, 175] width 19 height 27
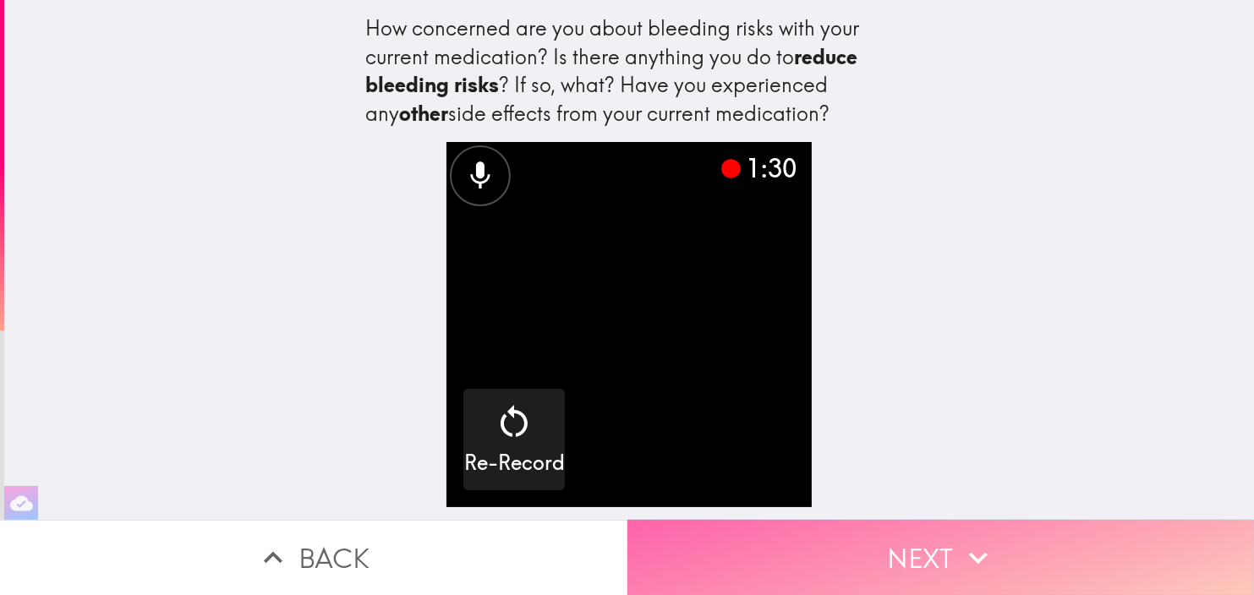
click at [890, 552] on button "Next" at bounding box center [940, 557] width 627 height 75
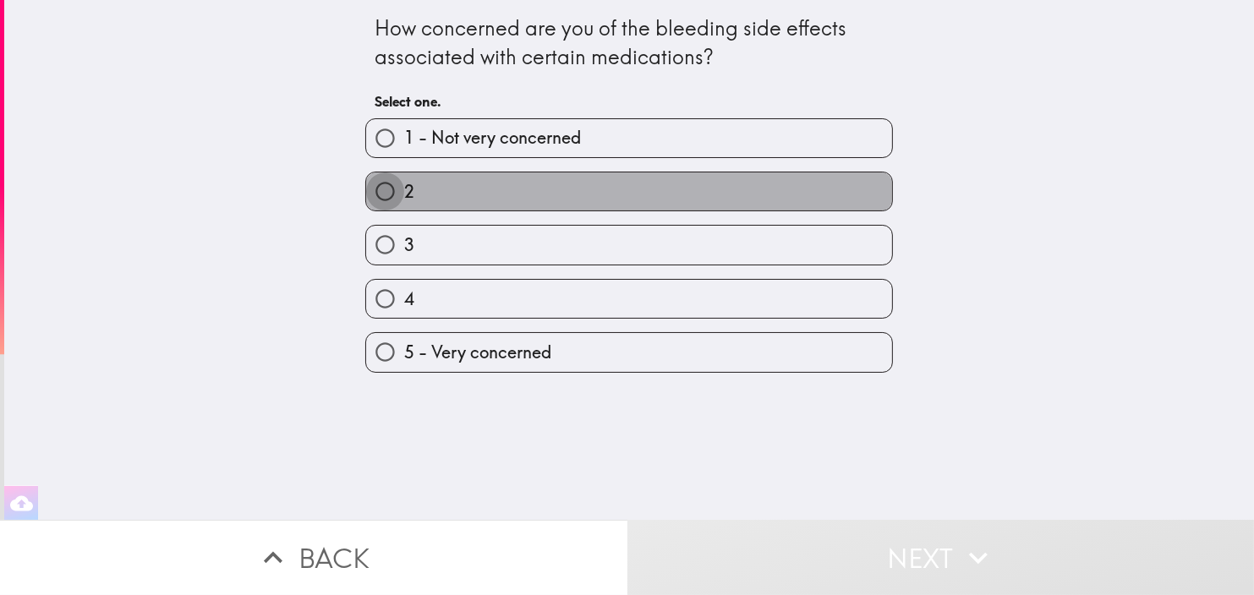
click at [370, 194] on input "2" at bounding box center [385, 191] width 38 height 38
radio input "true"
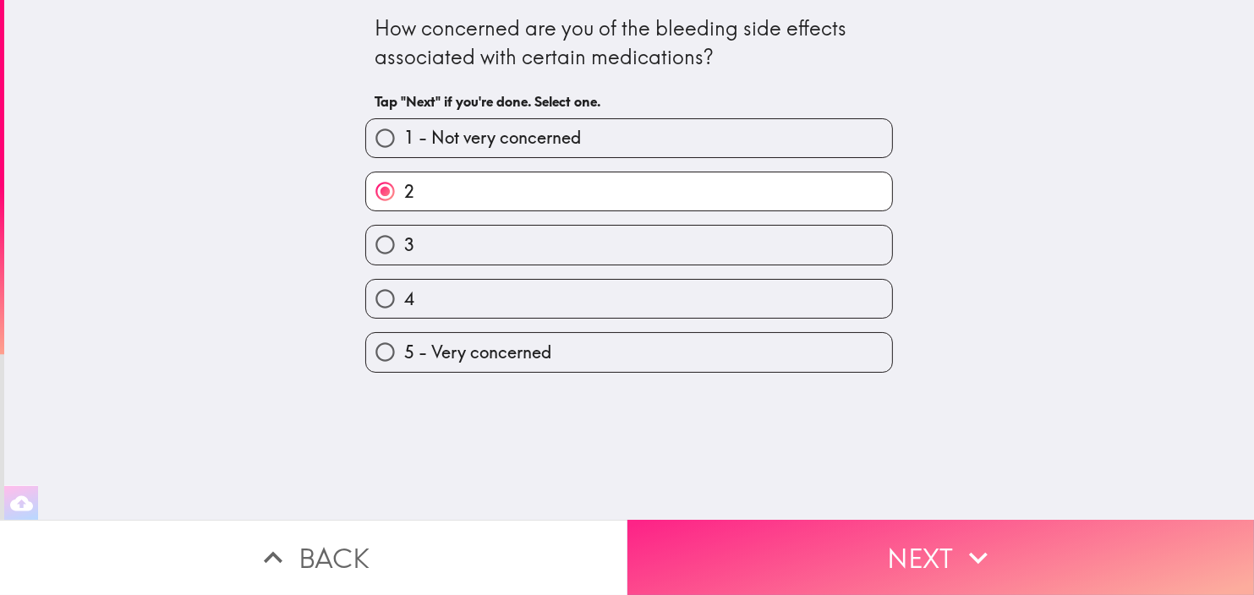
click at [945, 550] on button "Next" at bounding box center [940, 557] width 627 height 75
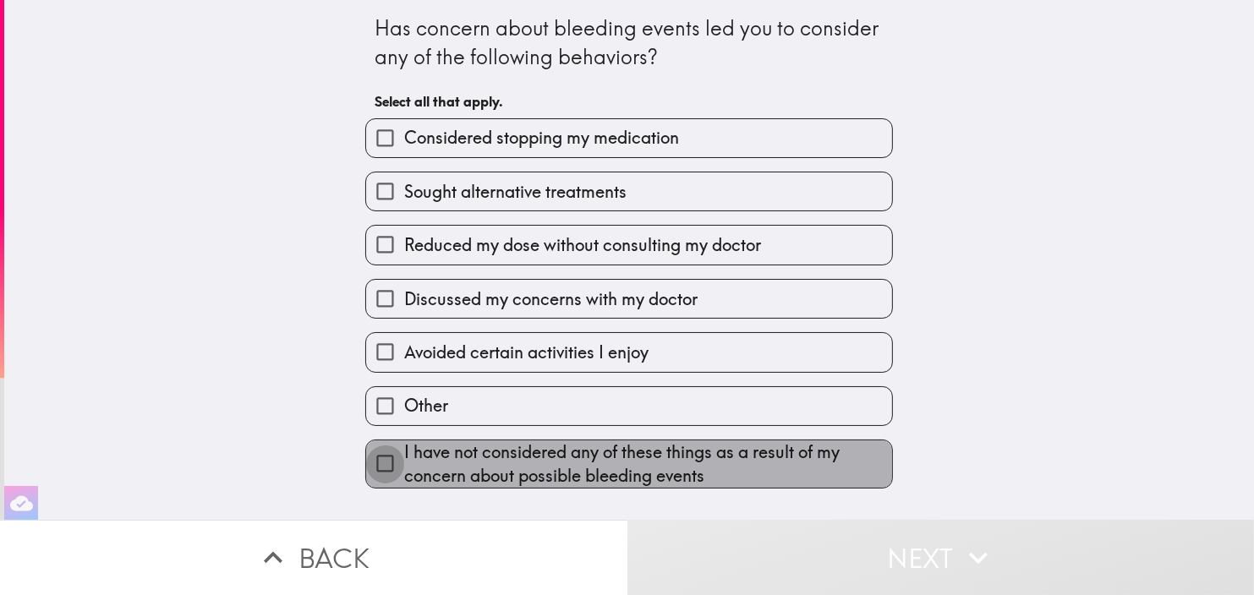
click at [366, 460] on input "I have not considered any of these things as a result of my concern about possi…" at bounding box center [385, 464] width 38 height 38
checkbox input "true"
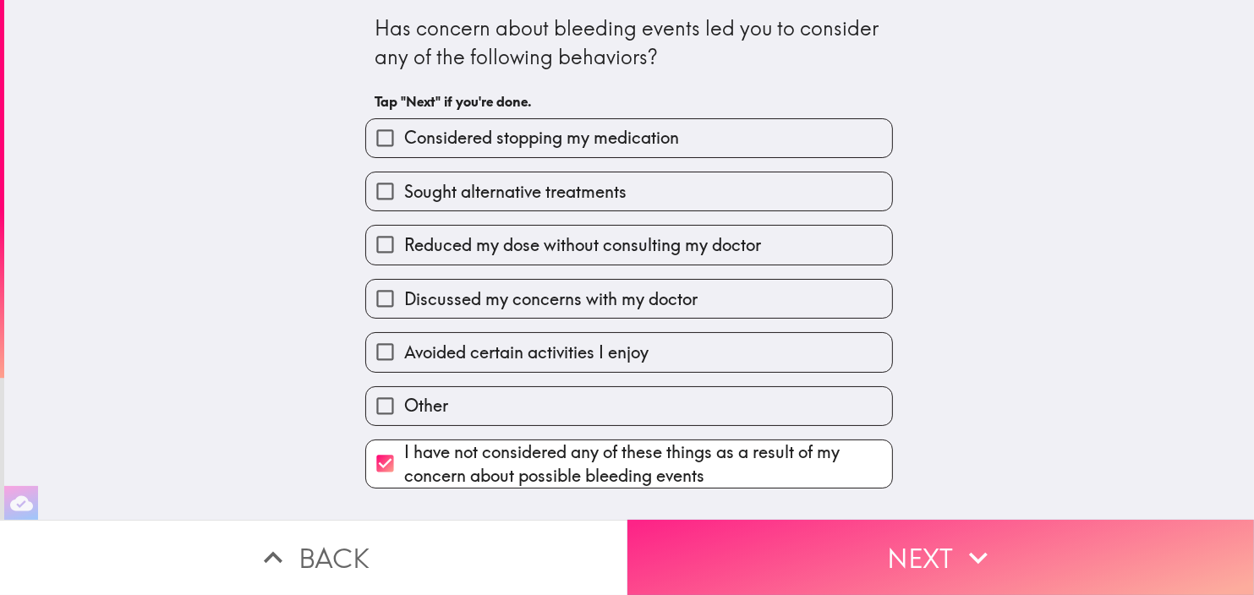
click at [878, 552] on button "Next" at bounding box center [940, 557] width 627 height 75
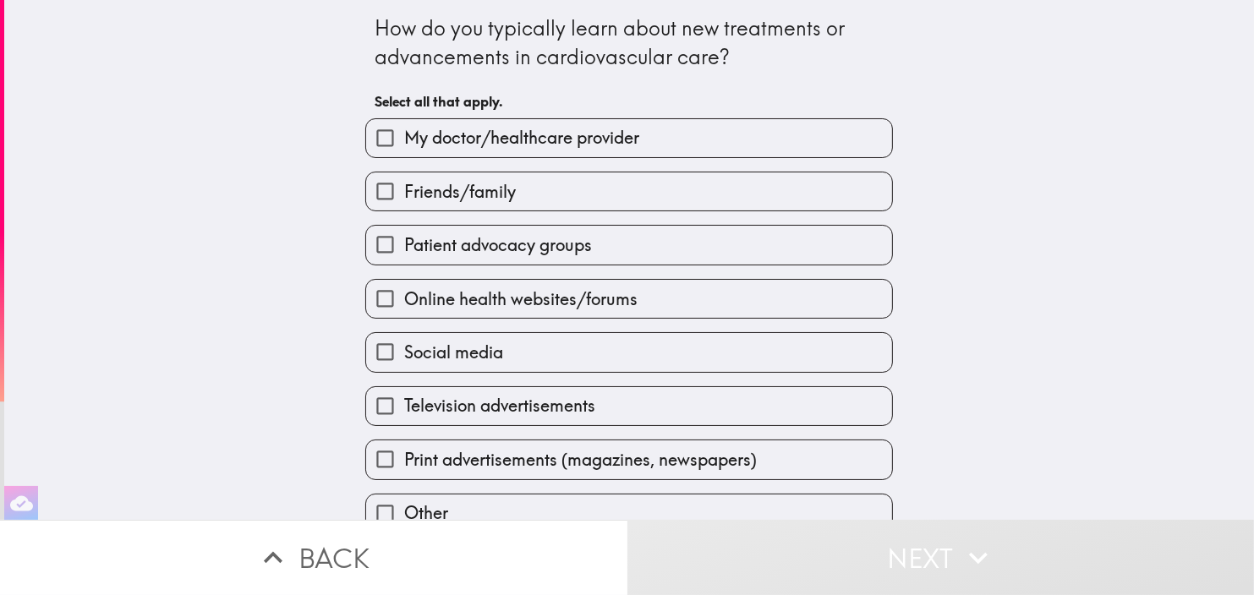
click at [370, 137] on input "My doctor/healthcare provider" at bounding box center [385, 138] width 38 height 38
checkbox input "true"
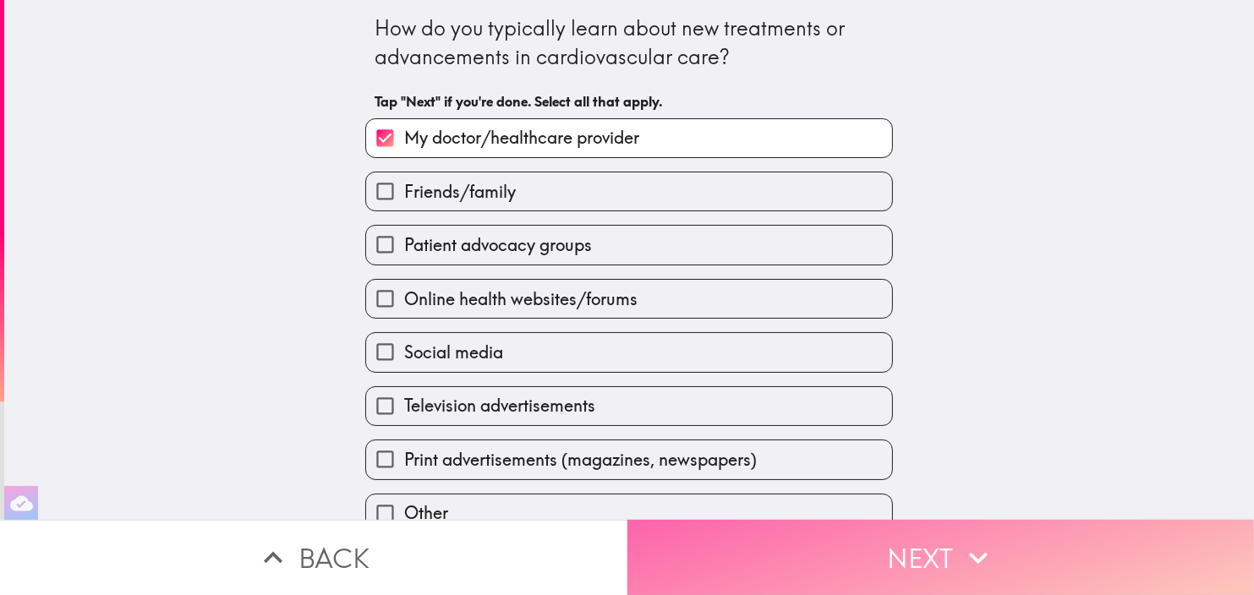
click at [916, 554] on button "Next" at bounding box center [940, 557] width 627 height 75
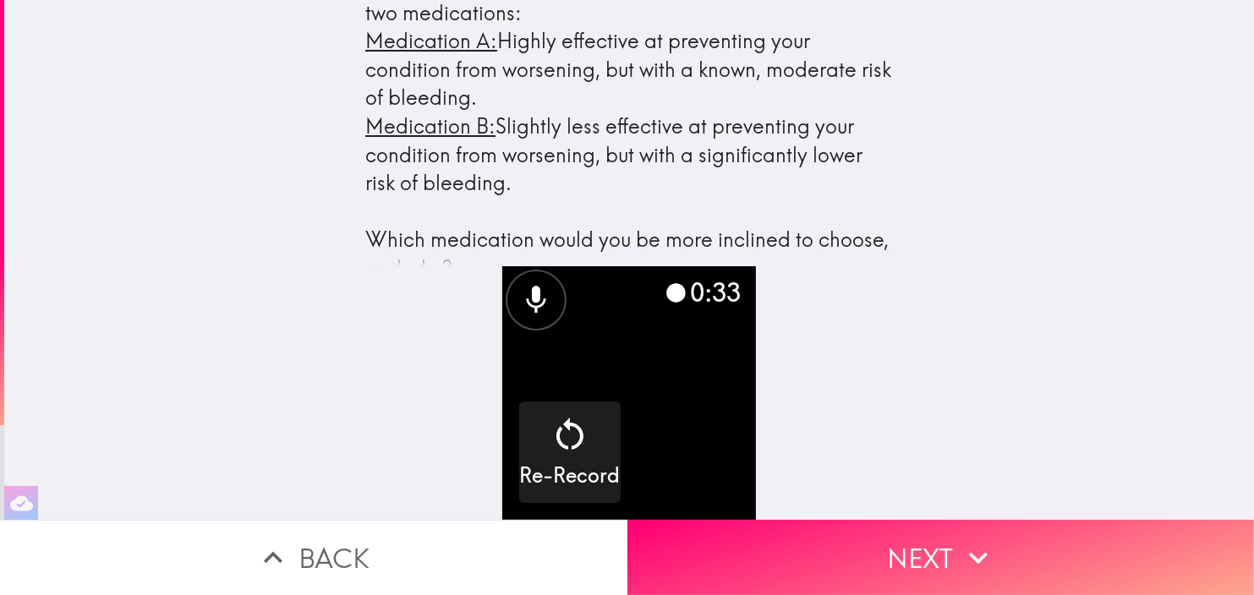
scroll to position [41, 0]
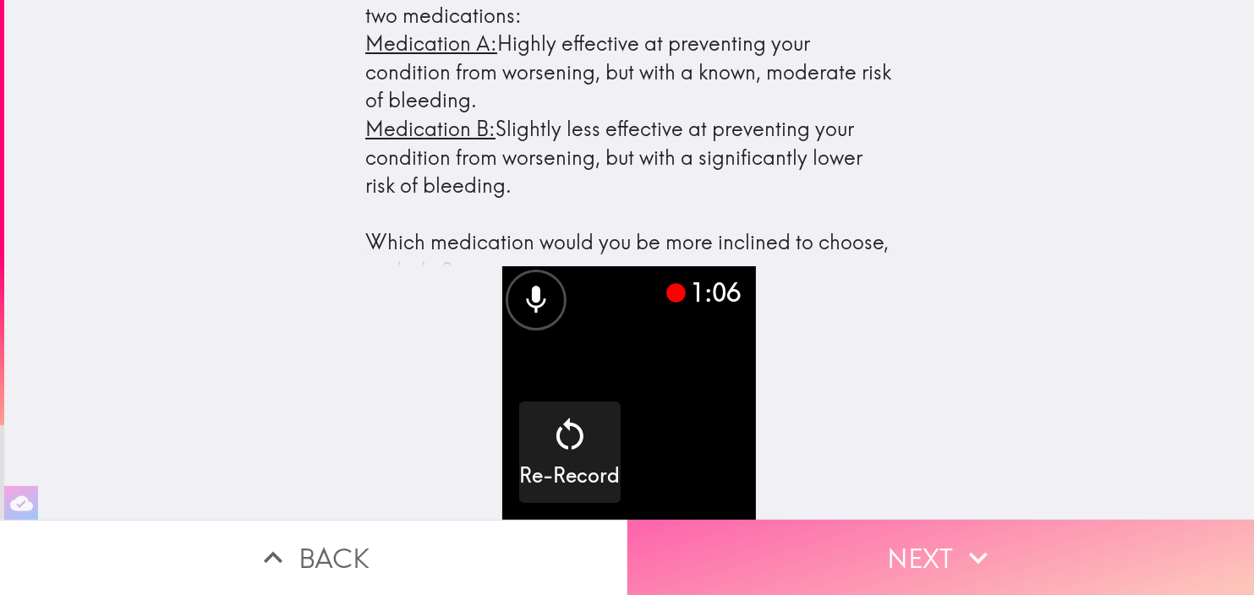
click at [897, 542] on button "Next" at bounding box center [940, 557] width 627 height 75
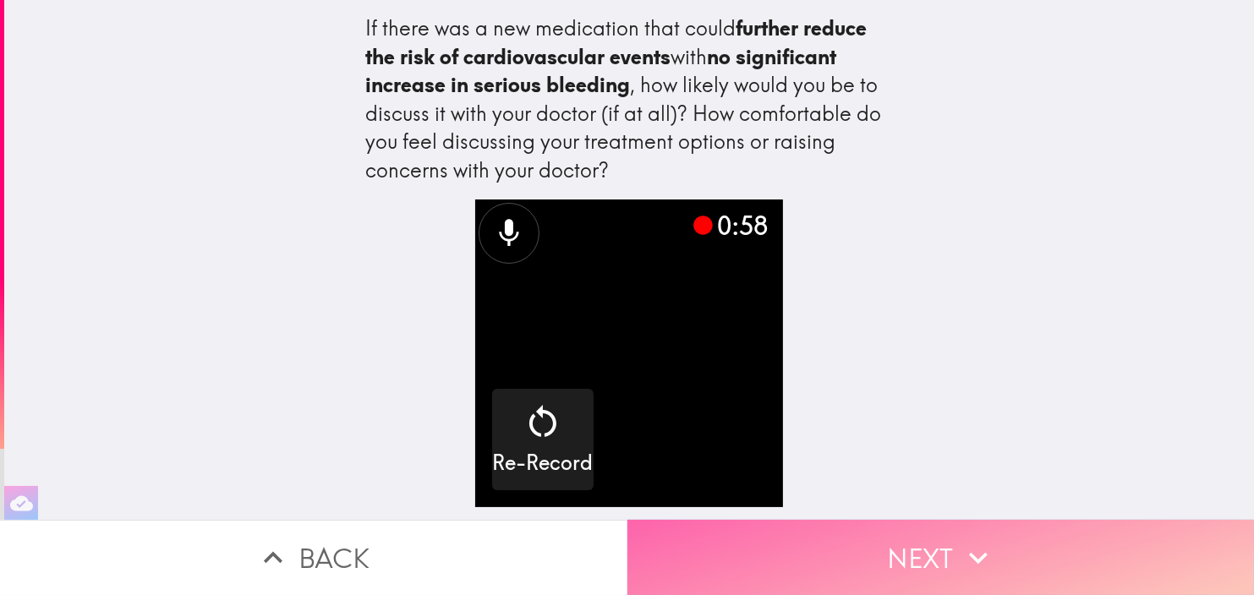
click at [945, 541] on button "Next" at bounding box center [940, 557] width 627 height 75
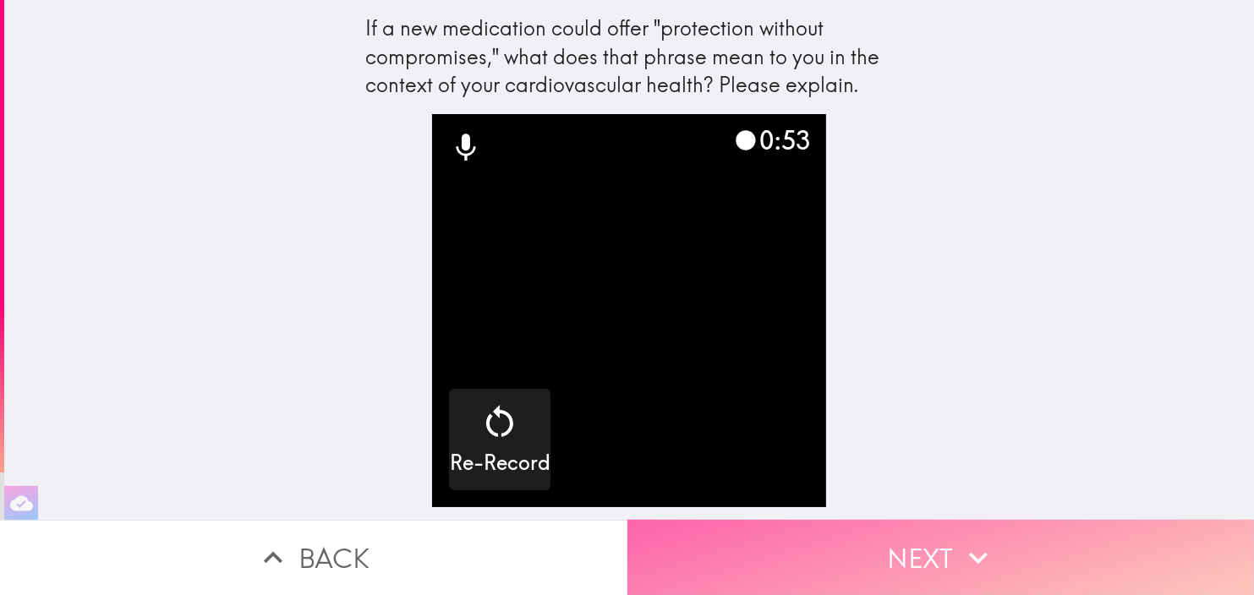
click at [894, 539] on button "Next" at bounding box center [940, 557] width 627 height 75
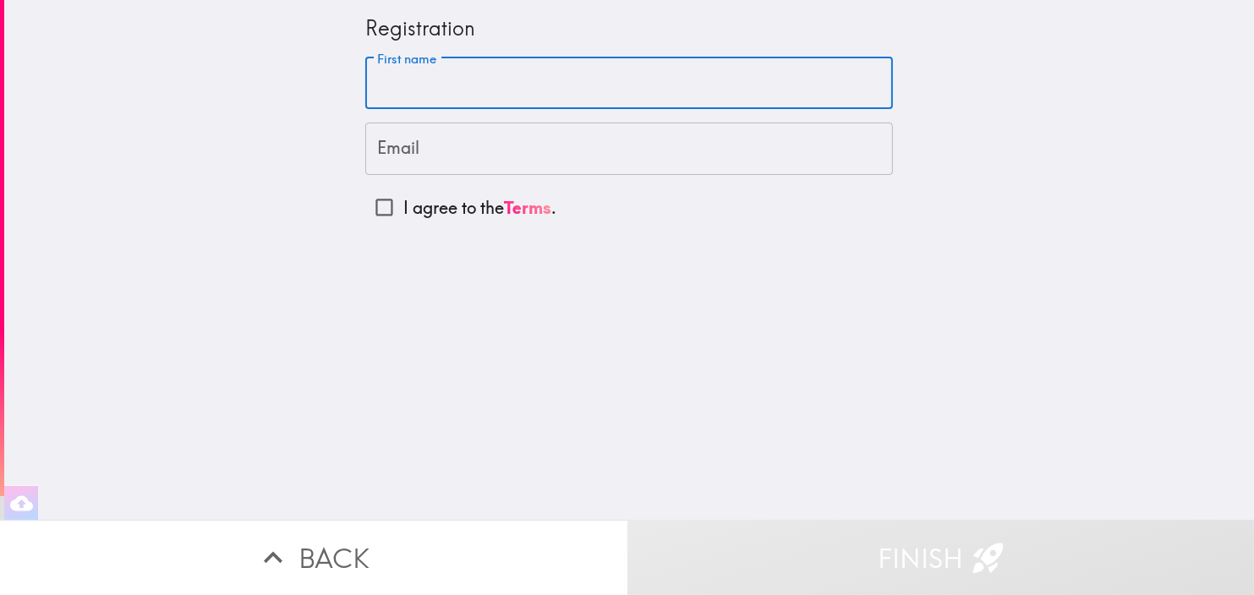
click at [366, 81] on input "First name" at bounding box center [629, 83] width 528 height 52
type input "[PERSON_NAME]"
type input "[EMAIL_ADDRESS][DOMAIN_NAME]"
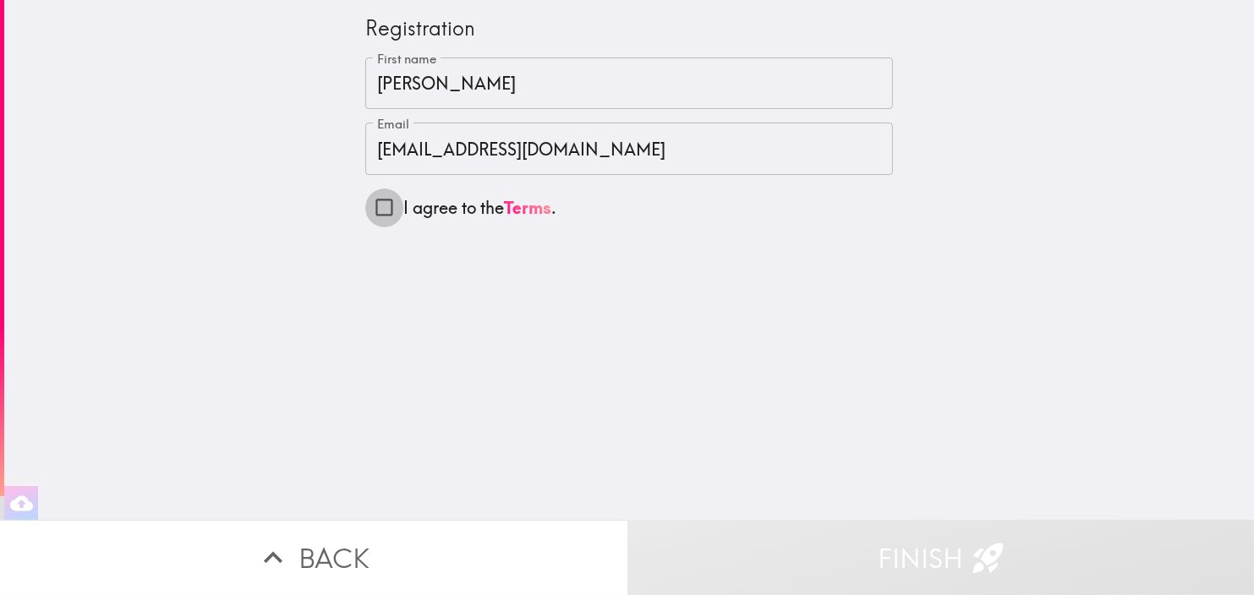
click at [374, 209] on input "I agree to the Terms ." at bounding box center [384, 208] width 38 height 38
checkbox input "true"
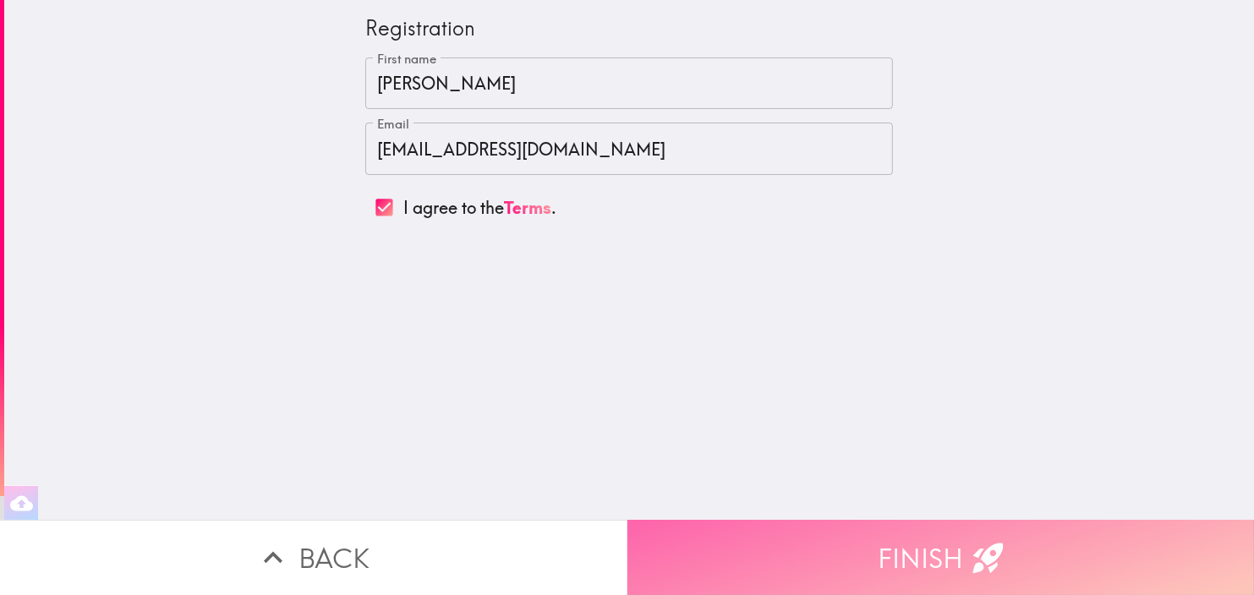
click at [936, 550] on button "Finish" at bounding box center [940, 557] width 627 height 75
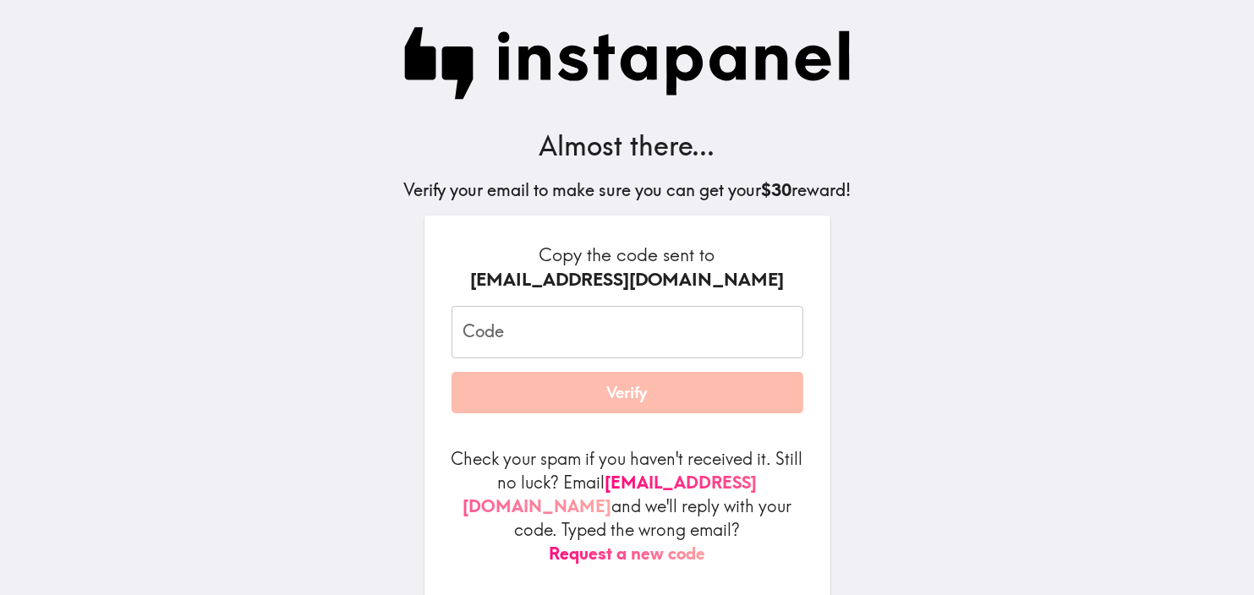
click at [511, 331] on input "Code" at bounding box center [627, 332] width 352 height 52
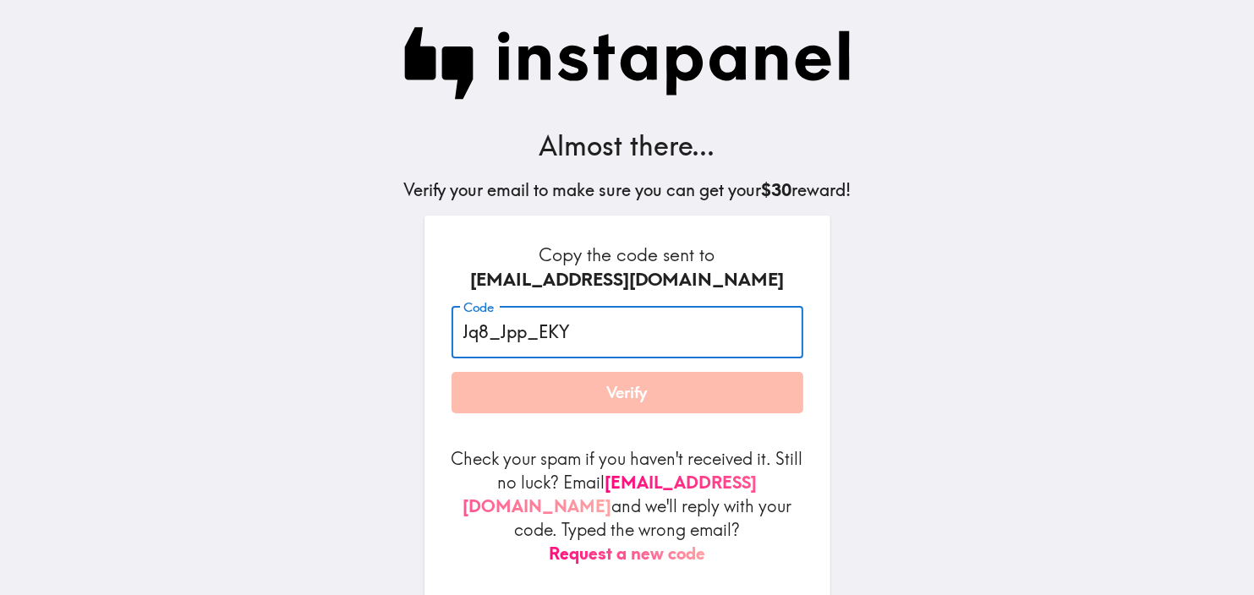
type input "Jq8_Jpp_EKY"
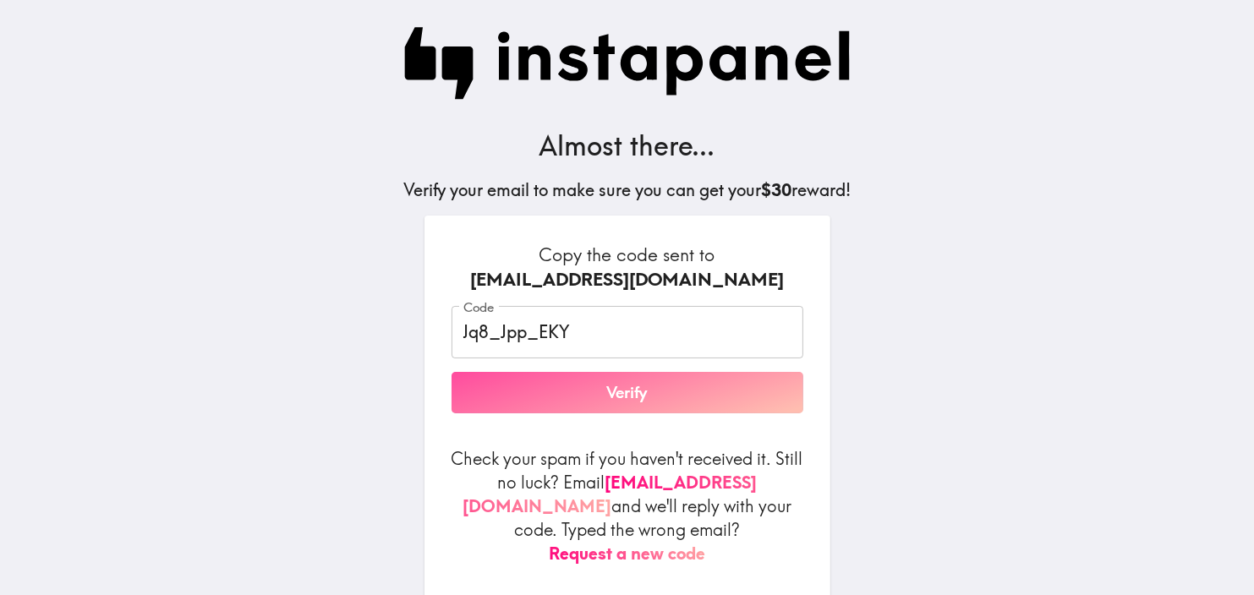
click at [633, 398] on button "Verify" at bounding box center [627, 393] width 352 height 42
